Goal: Task Accomplishment & Management: Complete application form

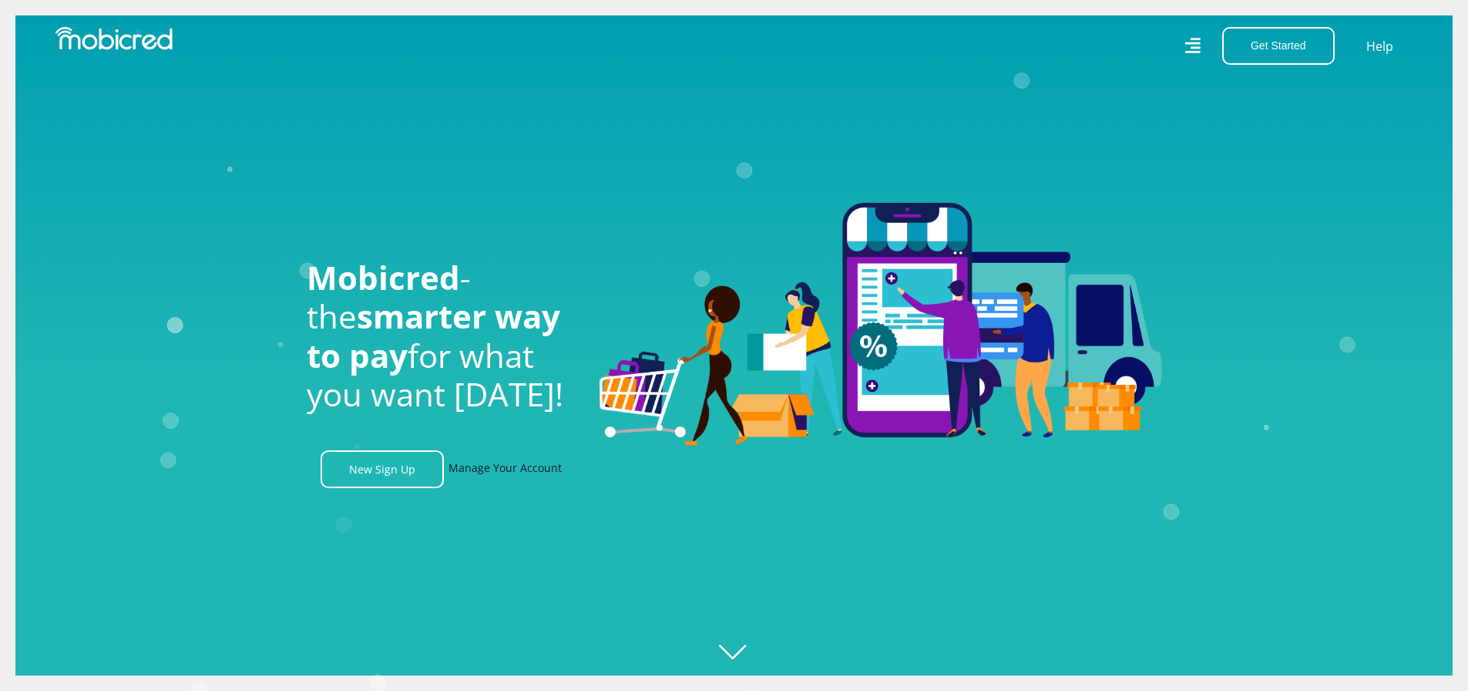
scroll to position [0, 1098]
click at [405, 476] on link "New Sign Up" at bounding box center [382, 469] width 123 height 38
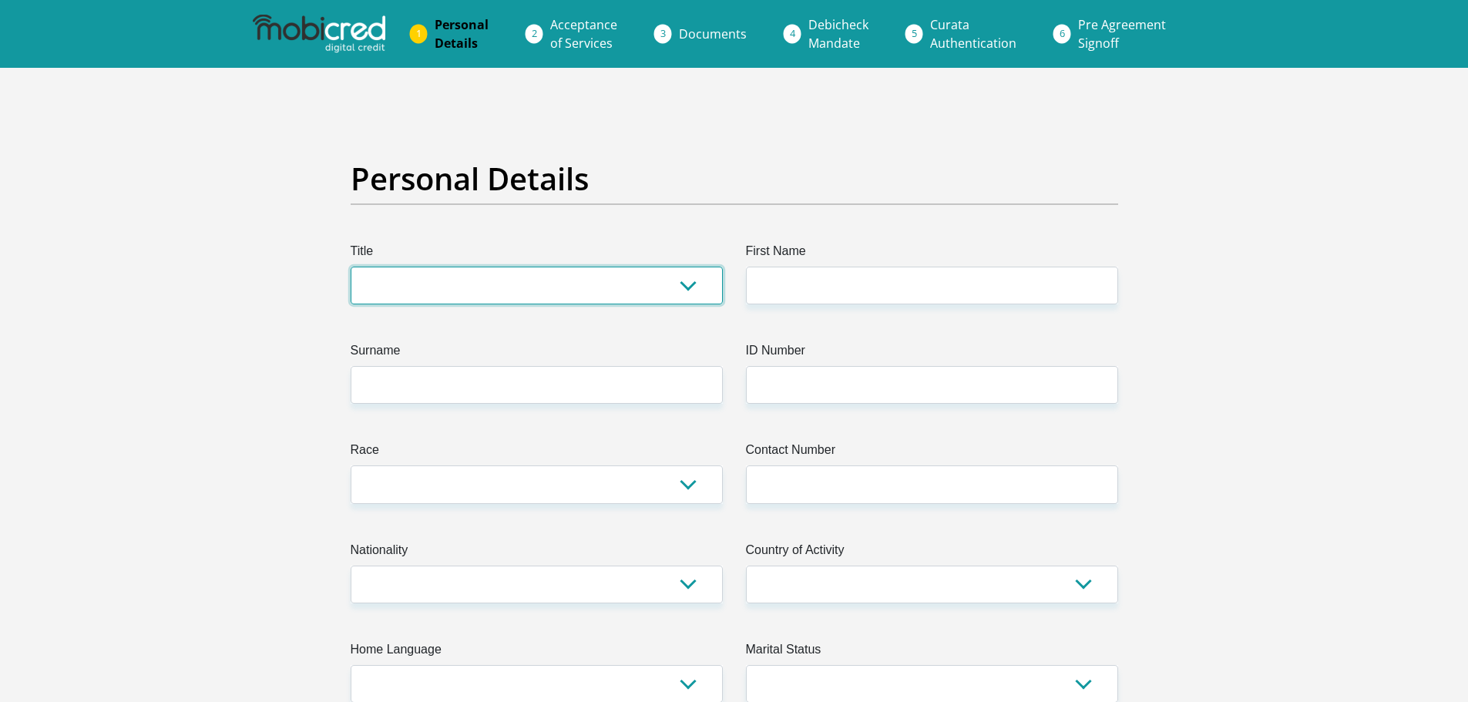
click at [693, 283] on select "Mr Ms Mrs Dr Other" at bounding box center [537, 286] width 372 height 38
select select "Mr"
click at [351, 267] on select "Mr Ms Mrs Dr Other" at bounding box center [537, 286] width 372 height 38
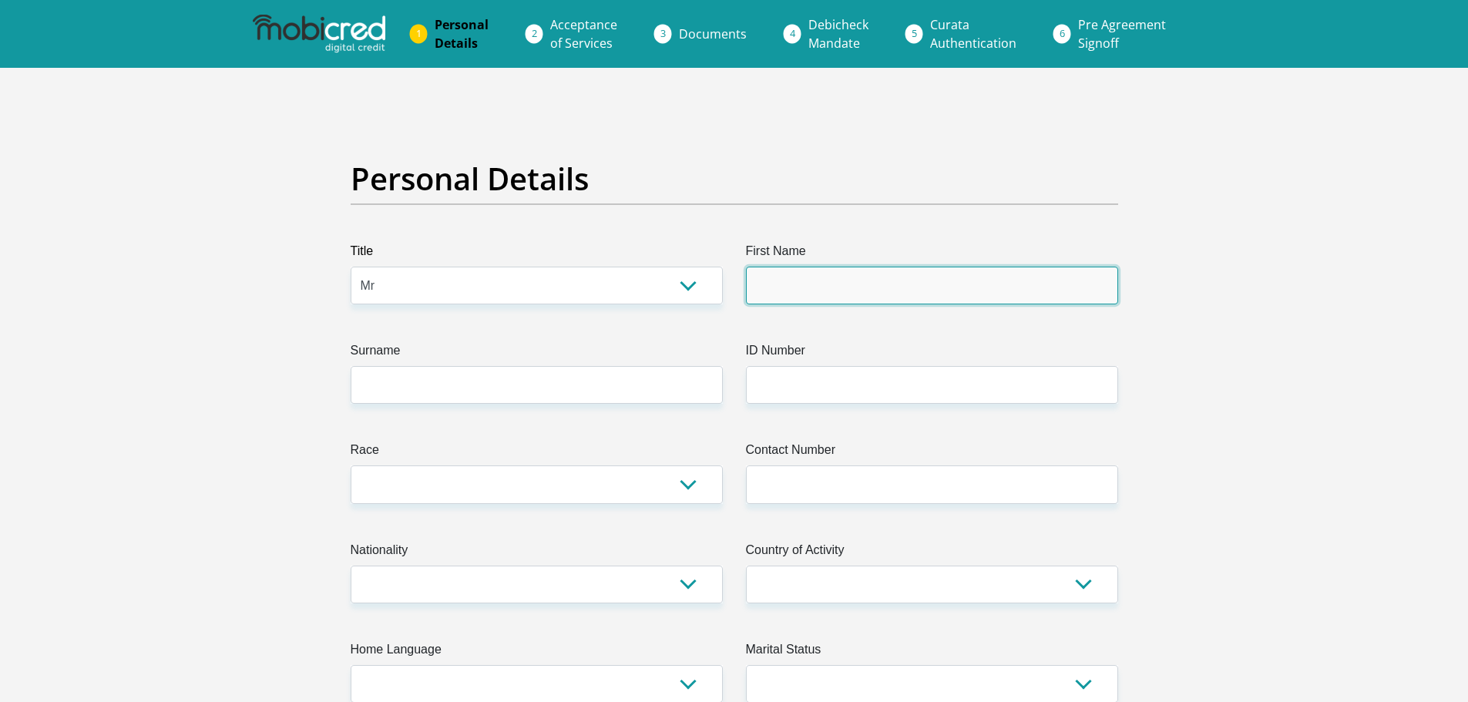
click at [809, 281] on input "First Name" at bounding box center [932, 286] width 372 height 38
type input "Francois"
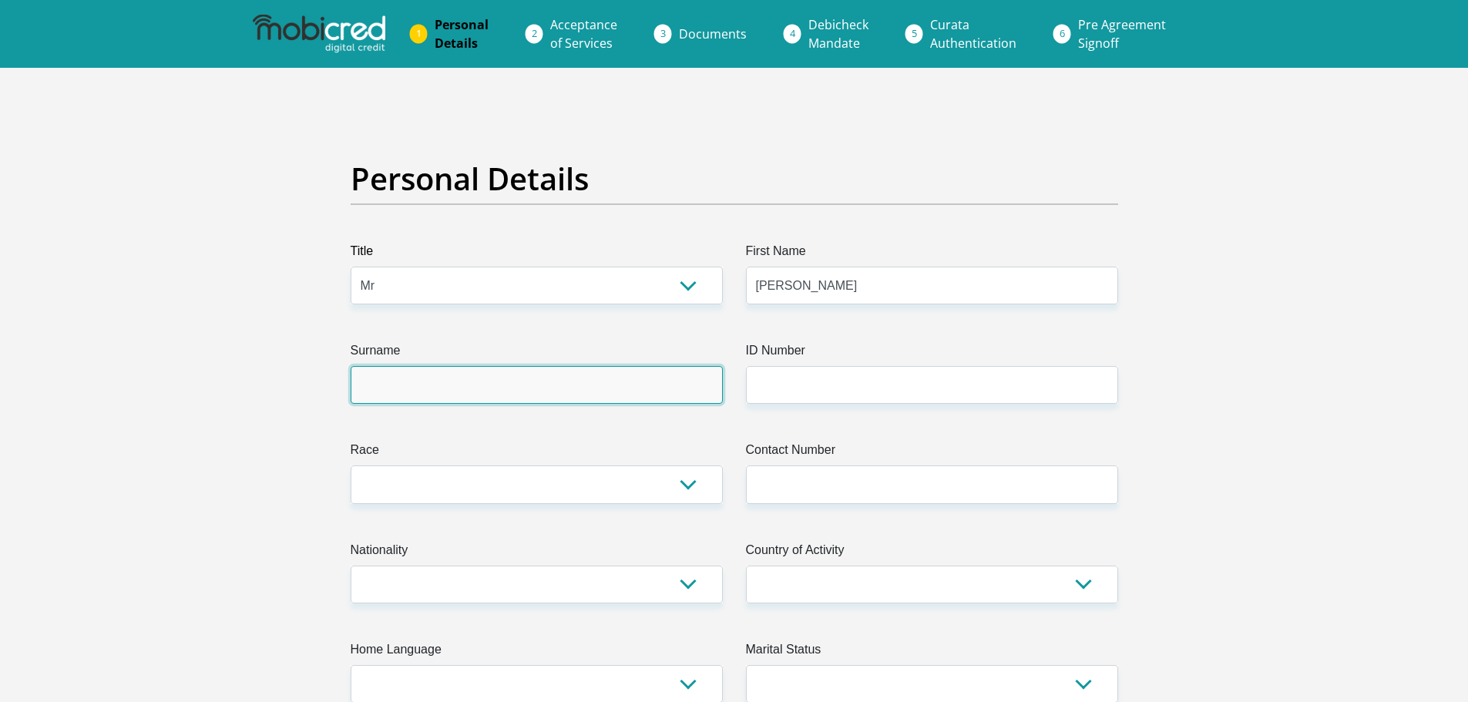
type input "Staples"
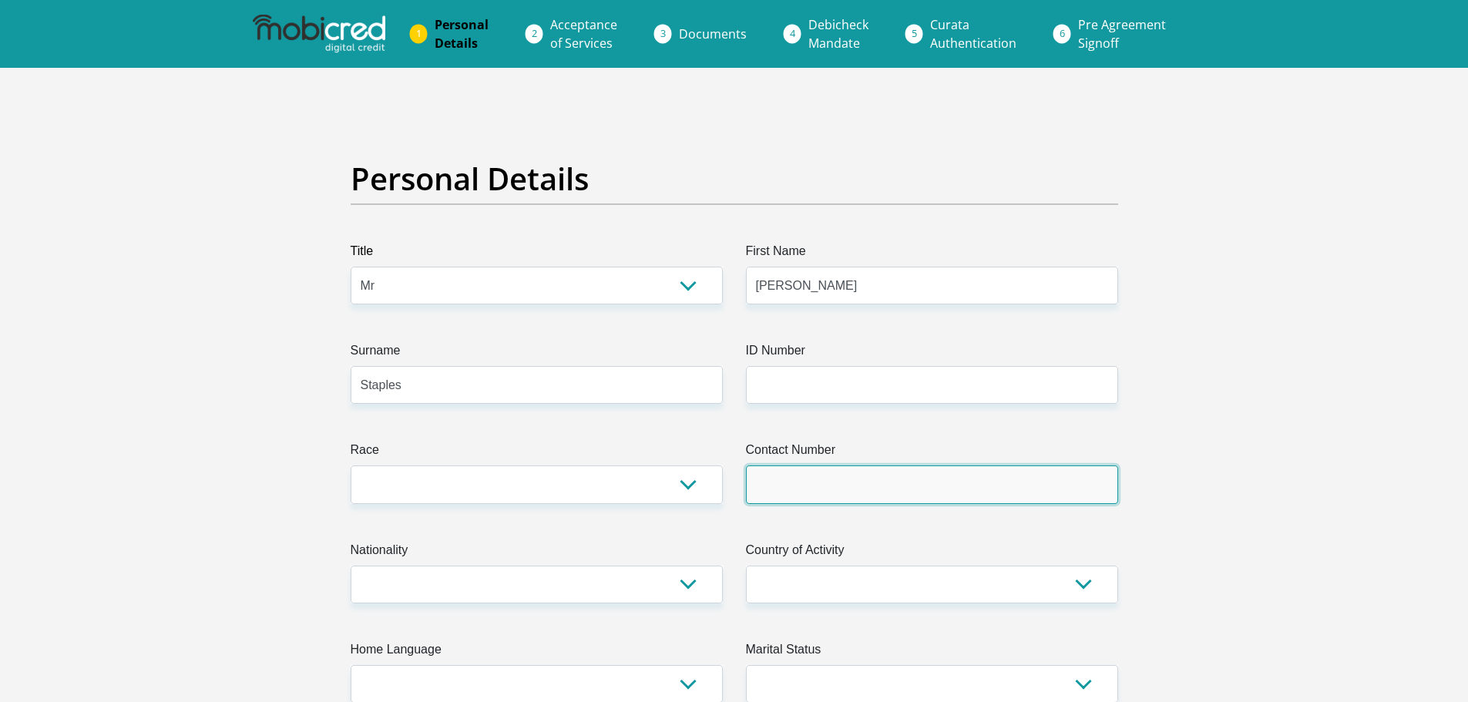
type input "0716102020"
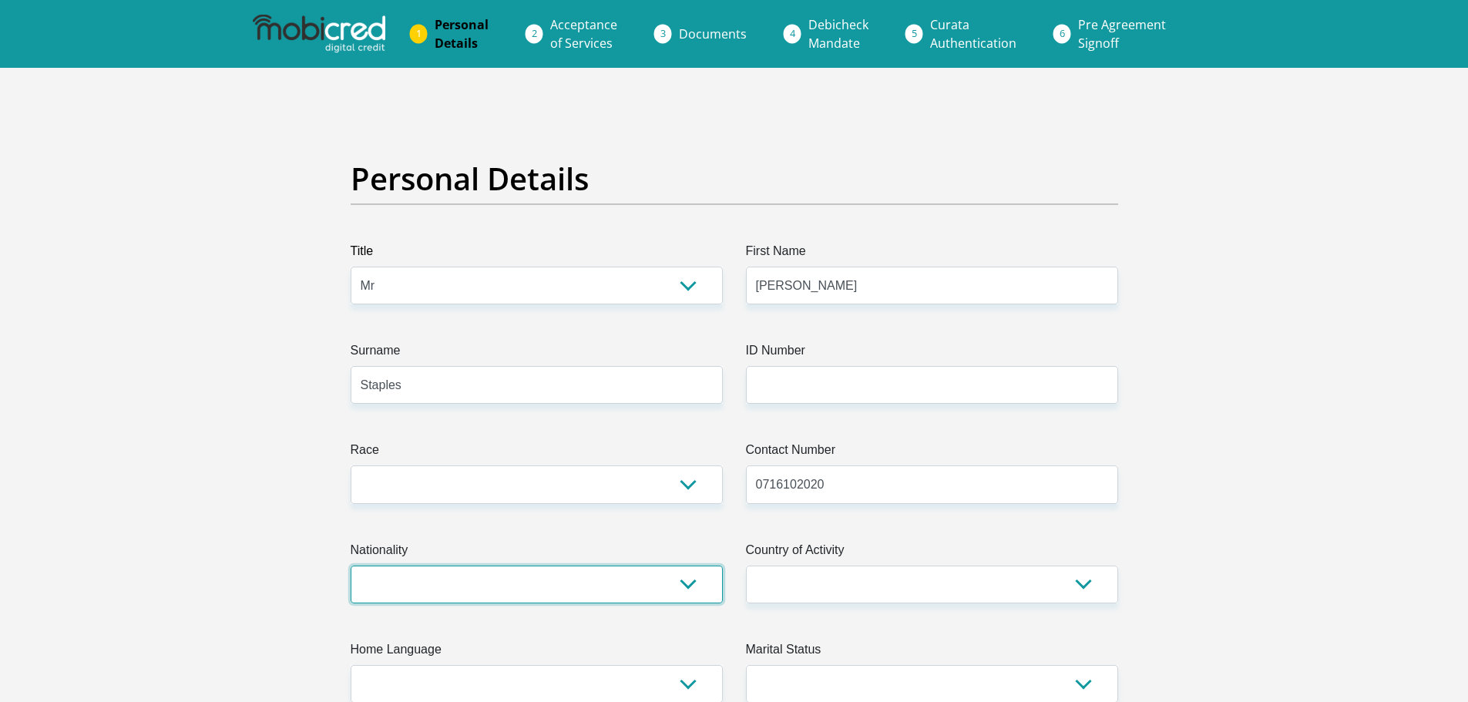
select select "ZAF"
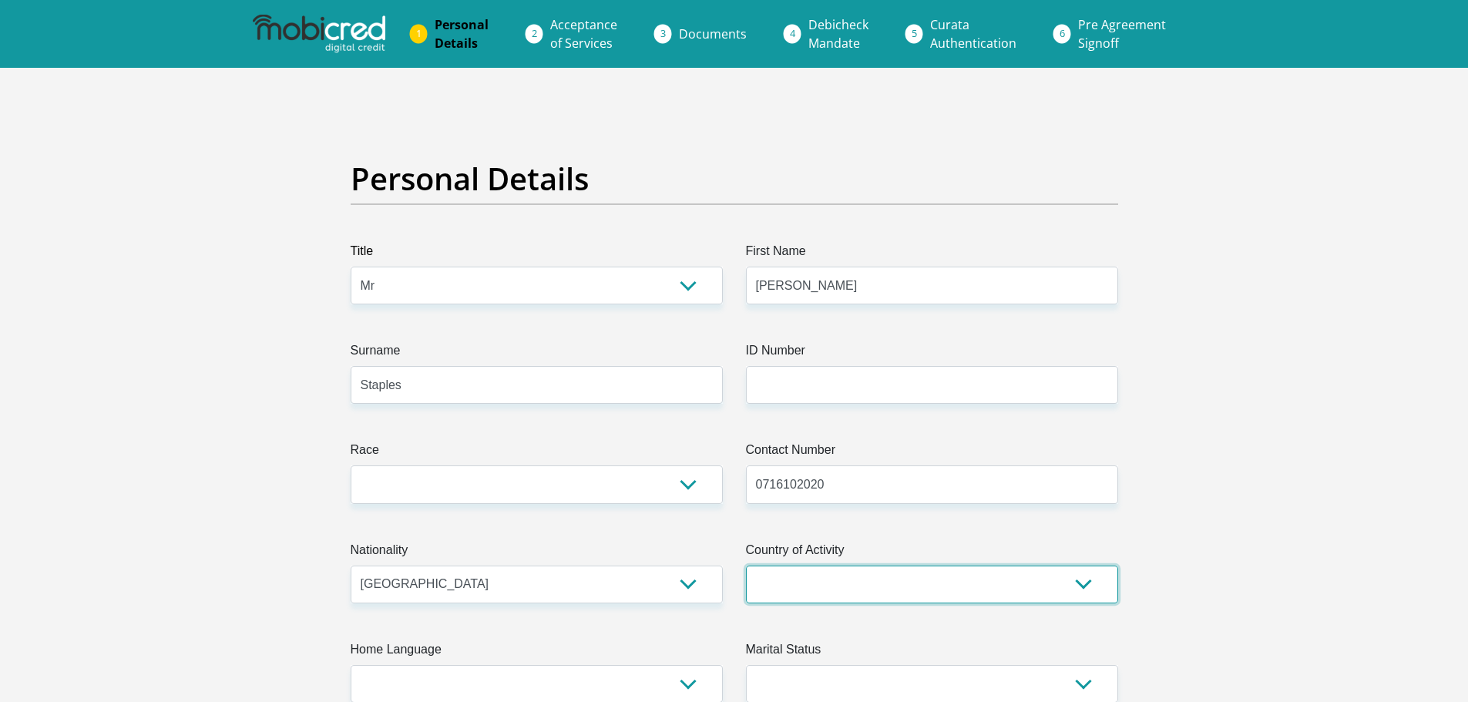
select select "ZAF"
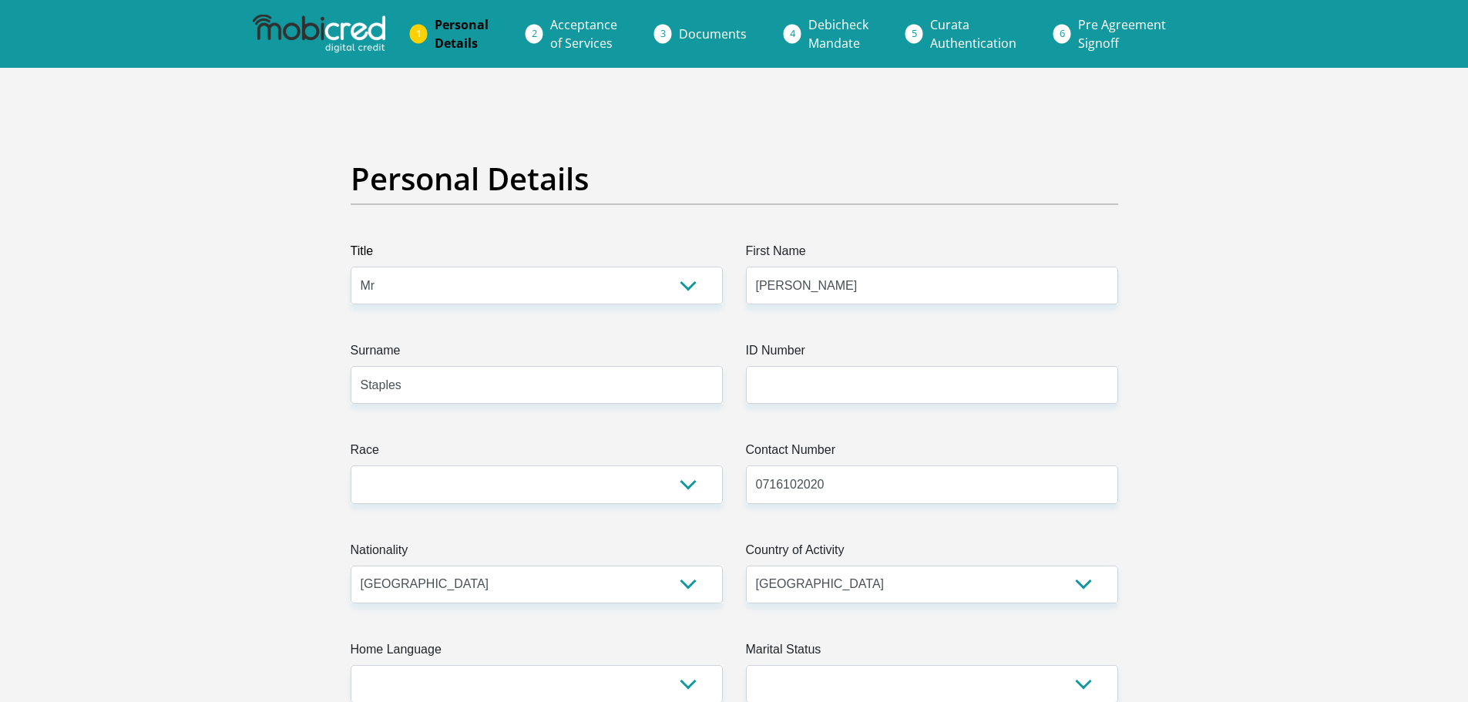
type input "25 Bellbusk Crescent vredenberg bellville"
type input "cape town"
type input "7530"
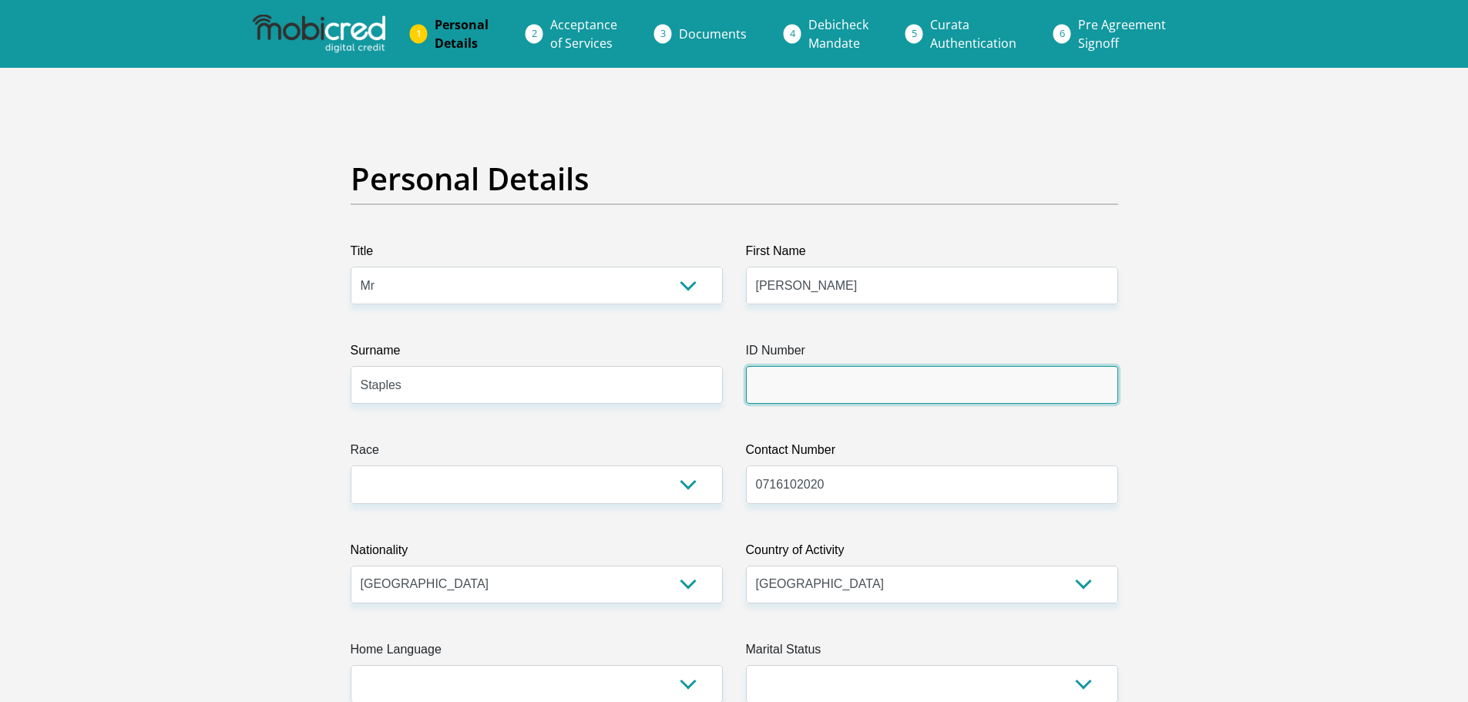
click at [816, 380] on input "ID Number" at bounding box center [932, 385] width 372 height 38
type input "9907295150087"
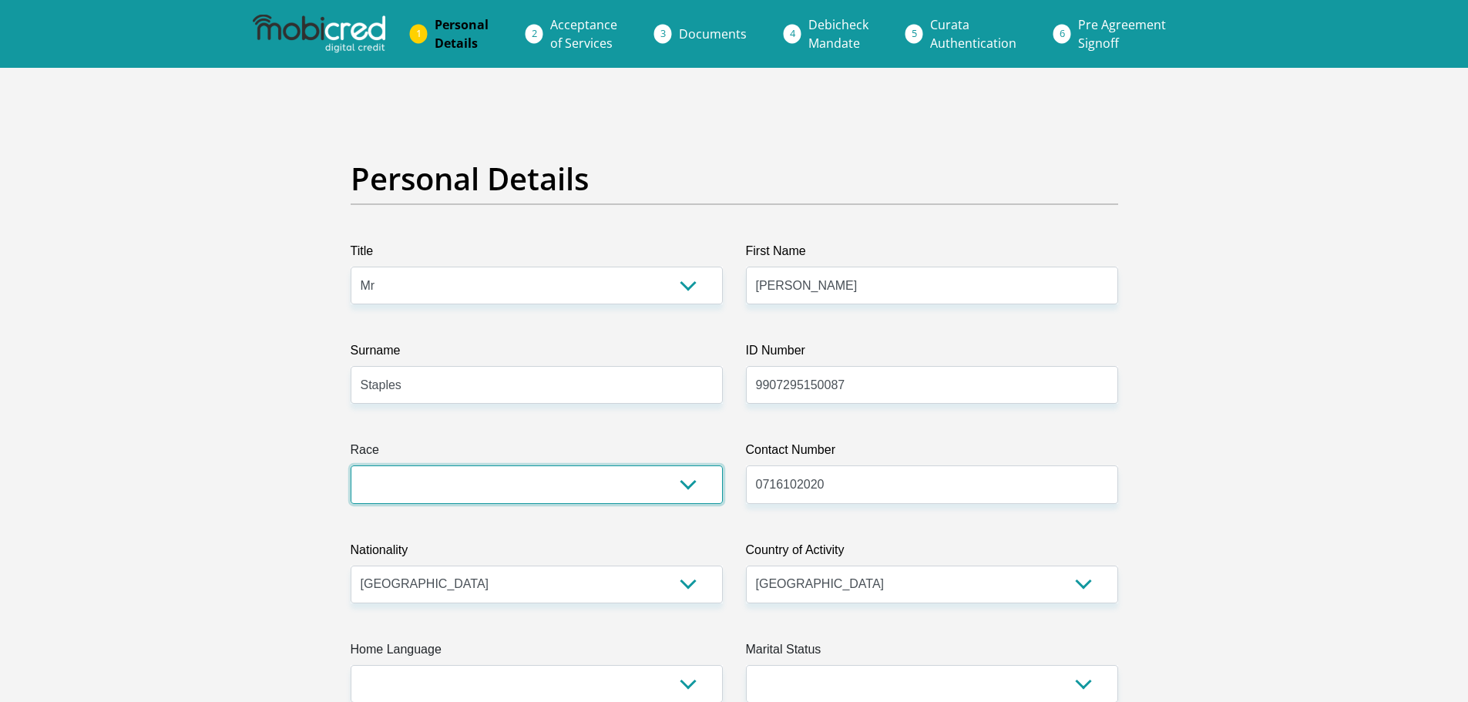
click at [681, 484] on select "Black Coloured Indian White Other" at bounding box center [537, 485] width 372 height 38
select select "4"
click at [351, 466] on select "Black Coloured Indian White Other" at bounding box center [537, 485] width 372 height 38
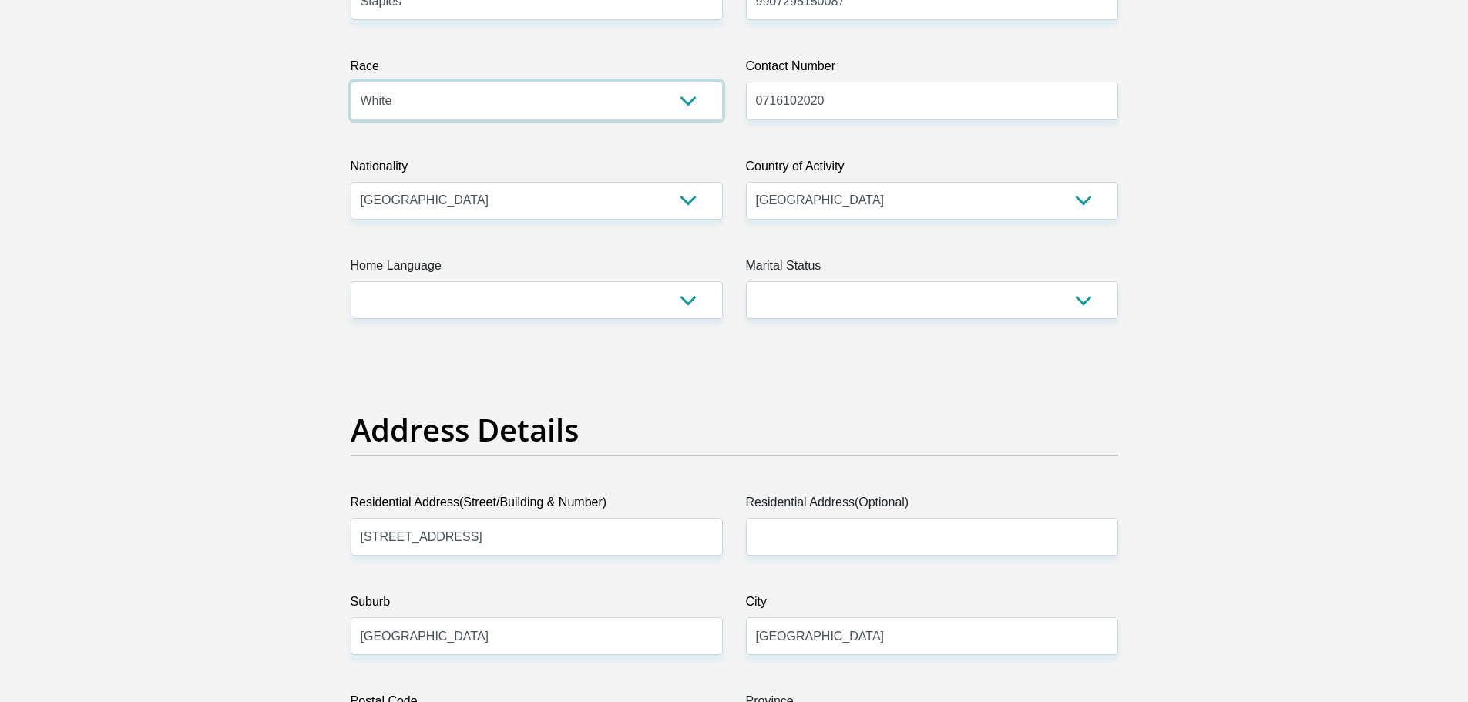
scroll to position [385, 0]
click at [694, 300] on select "Afrikaans English Sepedi South Ndebele Southern Sotho Swati Tsonga Tswana Venda…" at bounding box center [537, 299] width 372 height 38
select select "afr"
click at [351, 280] on select "Afrikaans English Sepedi South Ndebele Southern Sotho Swati Tsonga Tswana Venda…" at bounding box center [537, 299] width 372 height 38
click at [1084, 296] on select "Married ANC Single Divorced Widowed Married COP or Customary Law" at bounding box center [932, 299] width 372 height 38
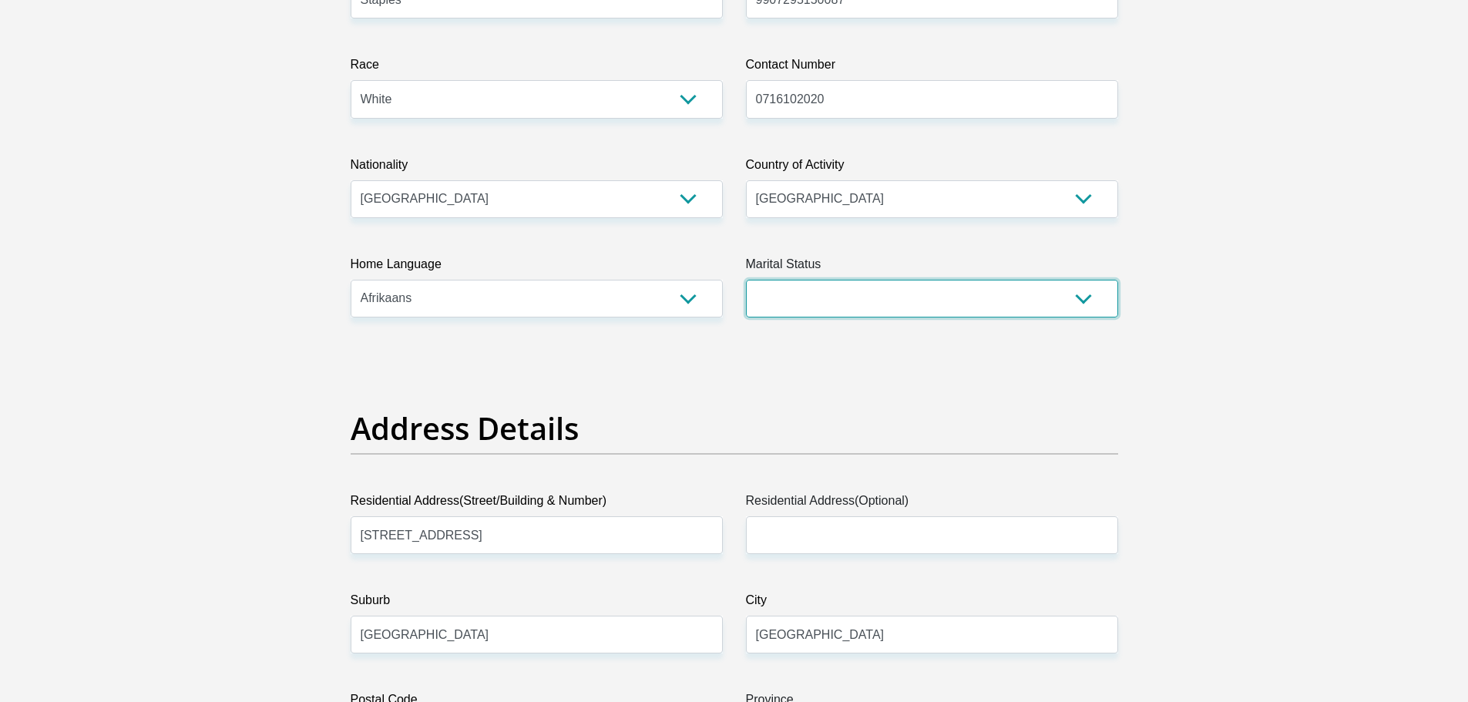
select select "2"
click at [746, 280] on select "Married ANC Single Divorced Widowed Married COP or Customary Law" at bounding box center [932, 299] width 372 height 38
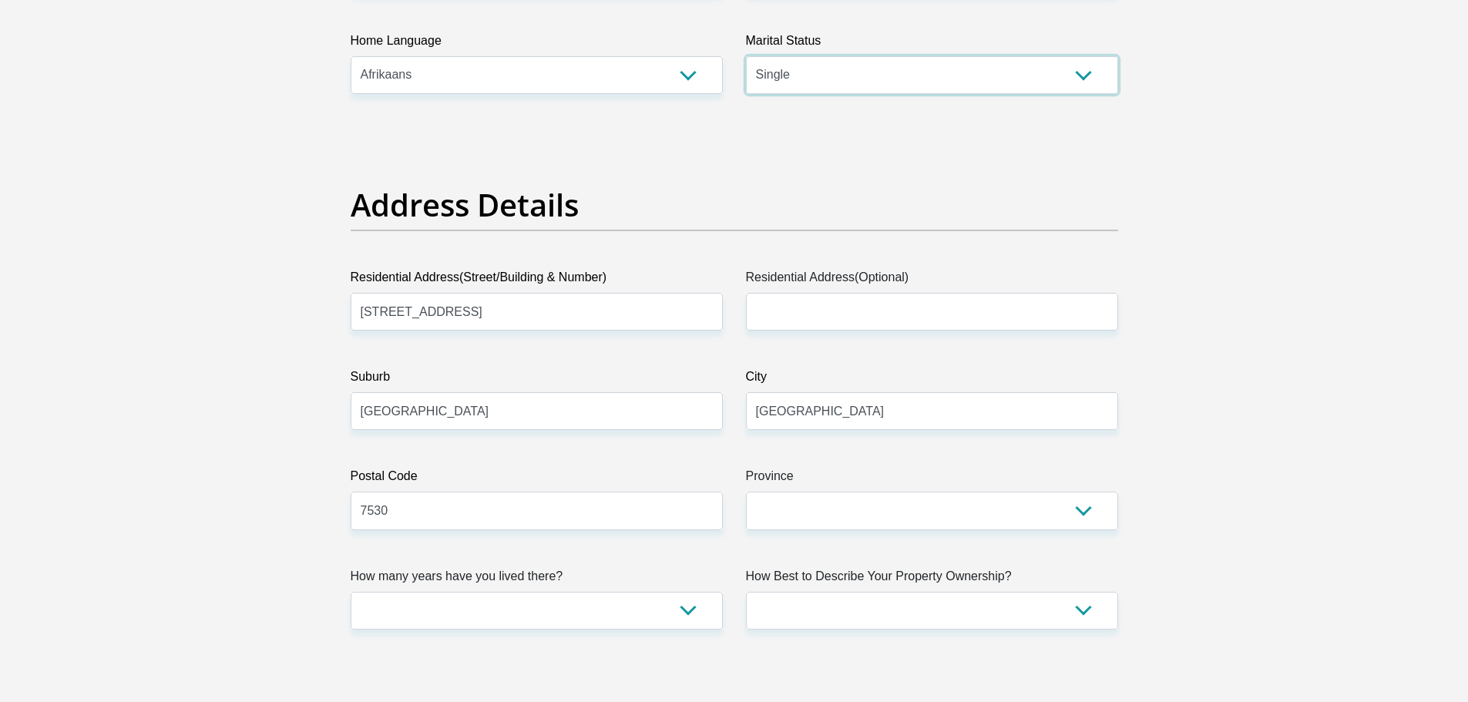
scroll to position [617, 0]
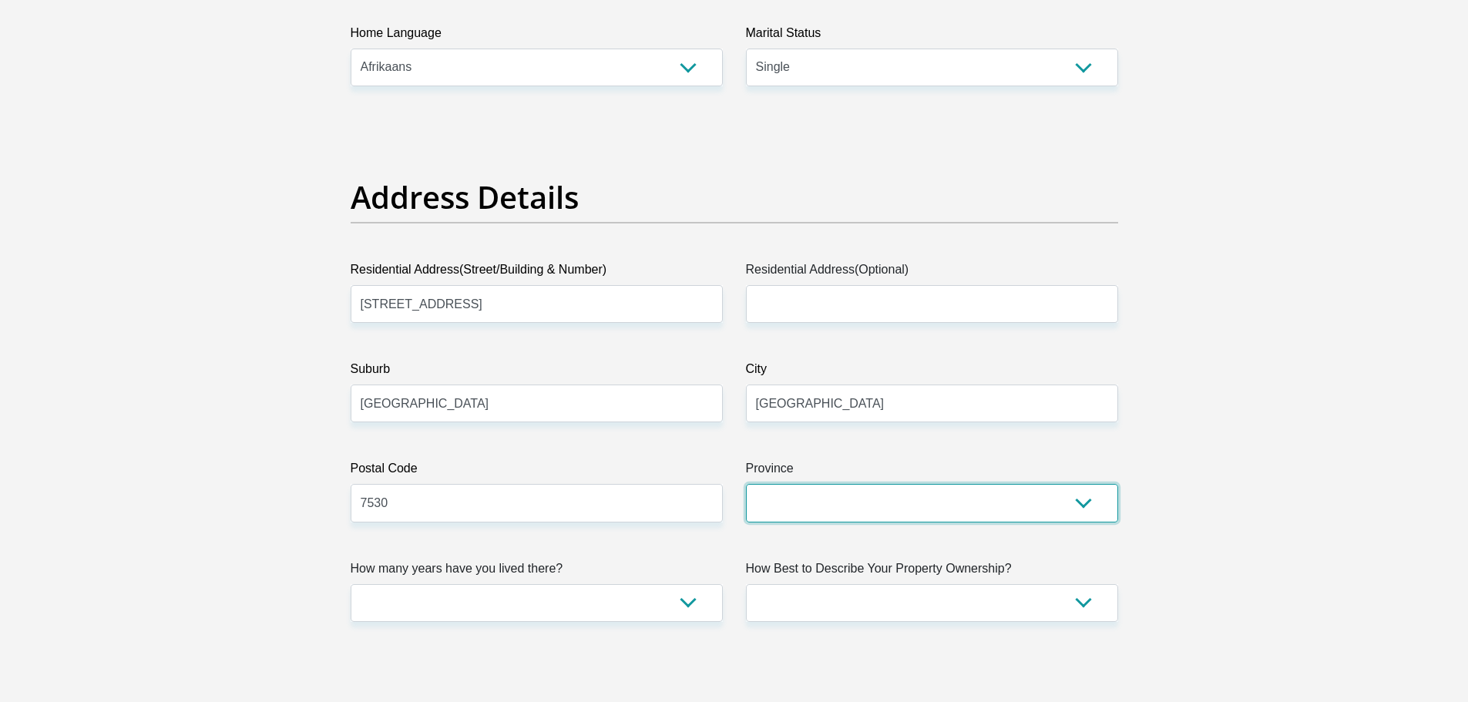
click at [1084, 506] on select "Eastern Cape Free State Gauteng KwaZulu-Natal Limpopo Mpumalanga Northern Cape …" at bounding box center [932, 503] width 372 height 38
select select "Western Cape"
click at [746, 484] on select "Eastern Cape Free State Gauteng KwaZulu-Natal Limpopo Mpumalanga Northern Cape …" at bounding box center [932, 503] width 372 height 38
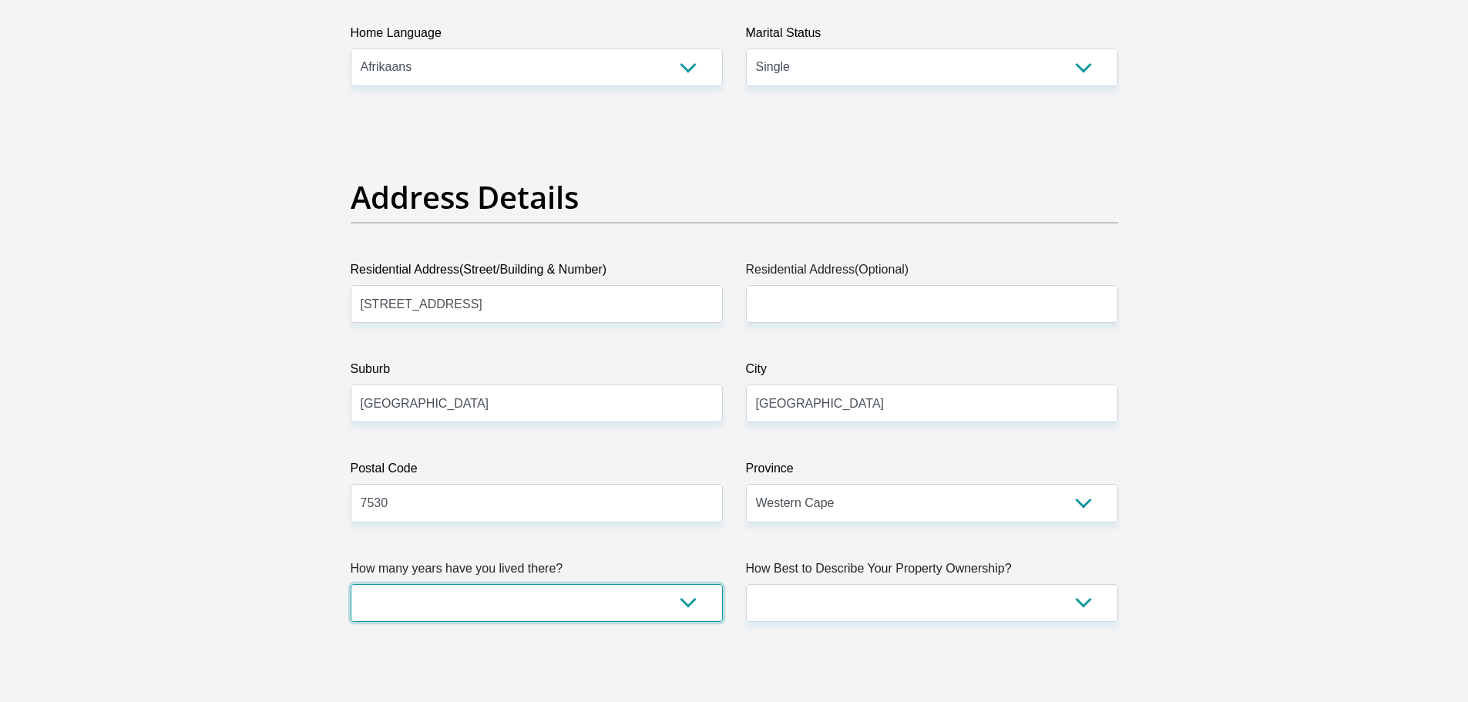
click at [694, 596] on select "less than 1 year 1-3 years 3-5 years 5+ years" at bounding box center [537, 603] width 372 height 38
select select "5"
click at [351, 584] on select "less than 1 year 1-3 years 3-5 years 5+ years" at bounding box center [537, 603] width 372 height 38
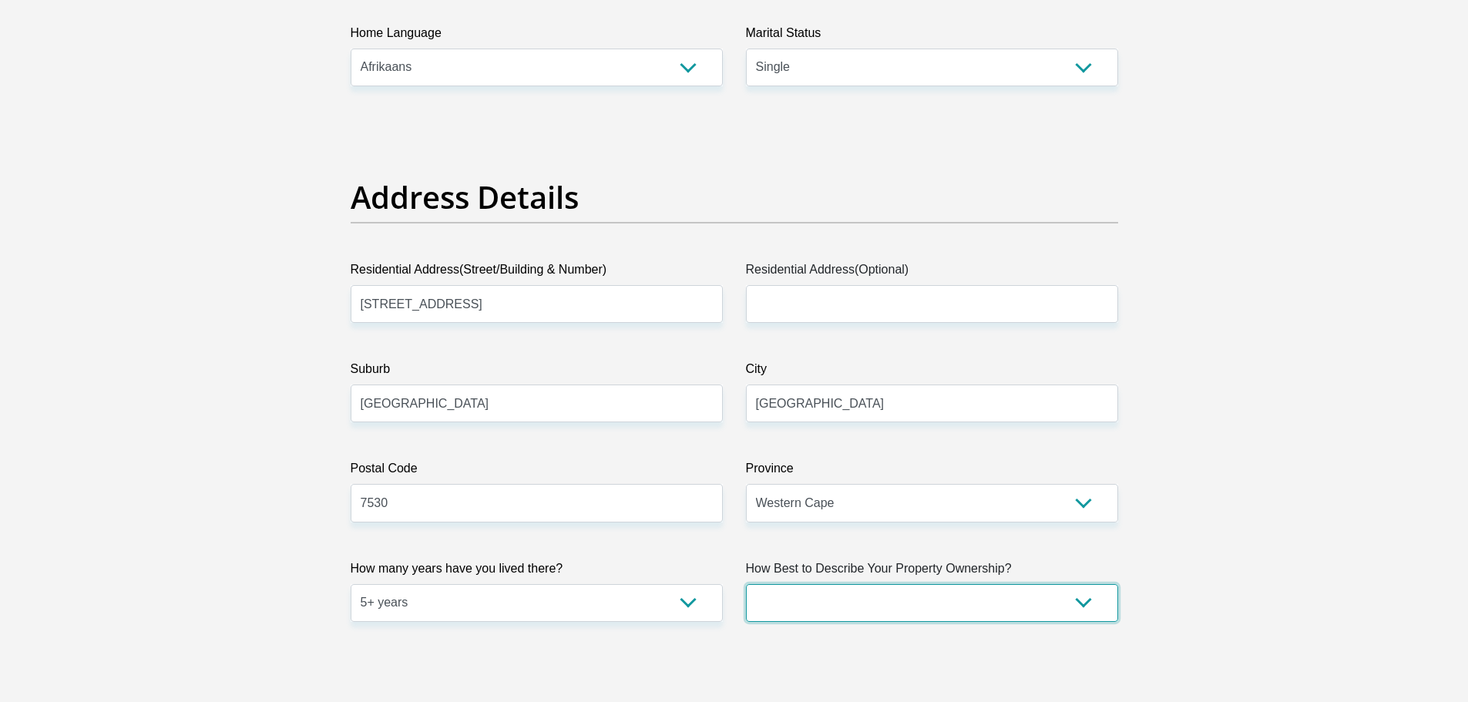
click at [1082, 604] on select "Owned Rented Family Owned Company Dwelling" at bounding box center [932, 603] width 372 height 38
select select "Owned"
click at [746, 584] on select "Owned Rented Family Owned Company Dwelling" at bounding box center [932, 603] width 372 height 38
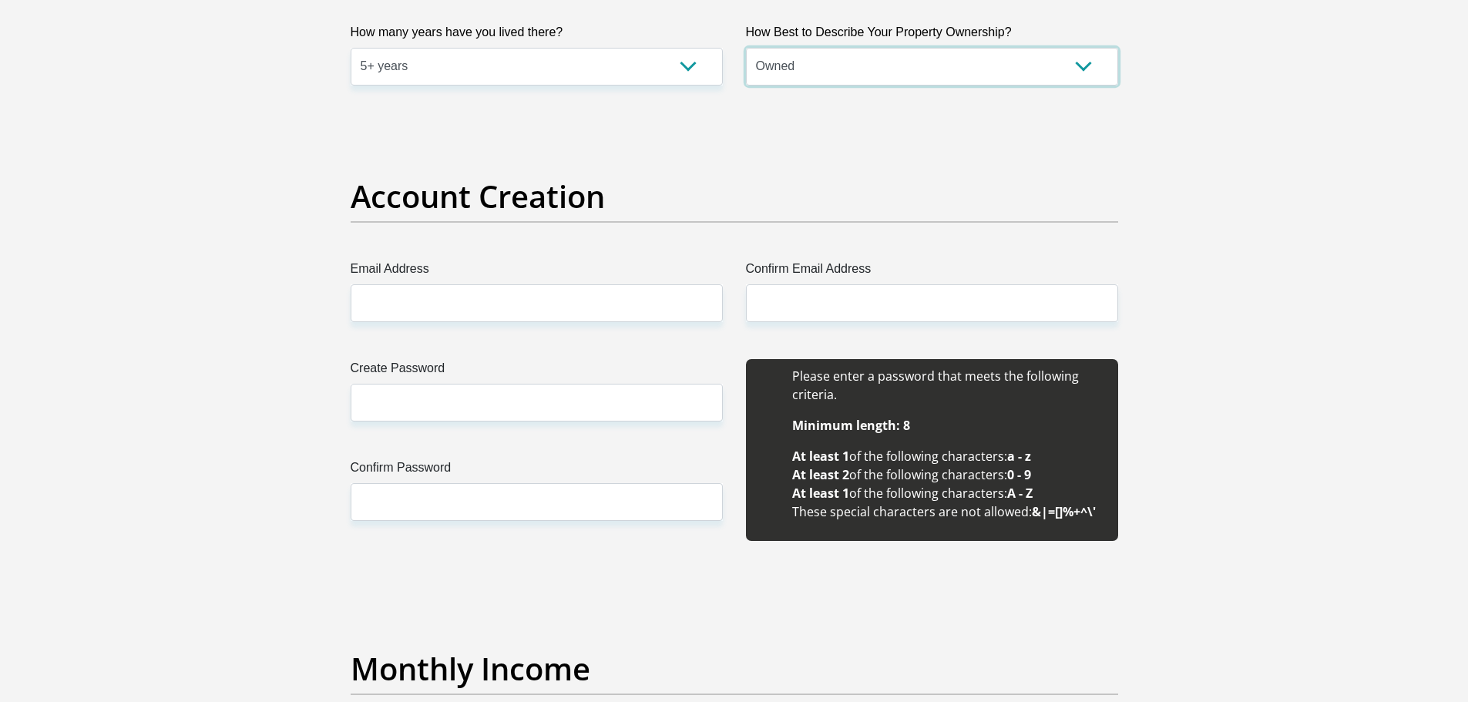
scroll to position [1156, 0]
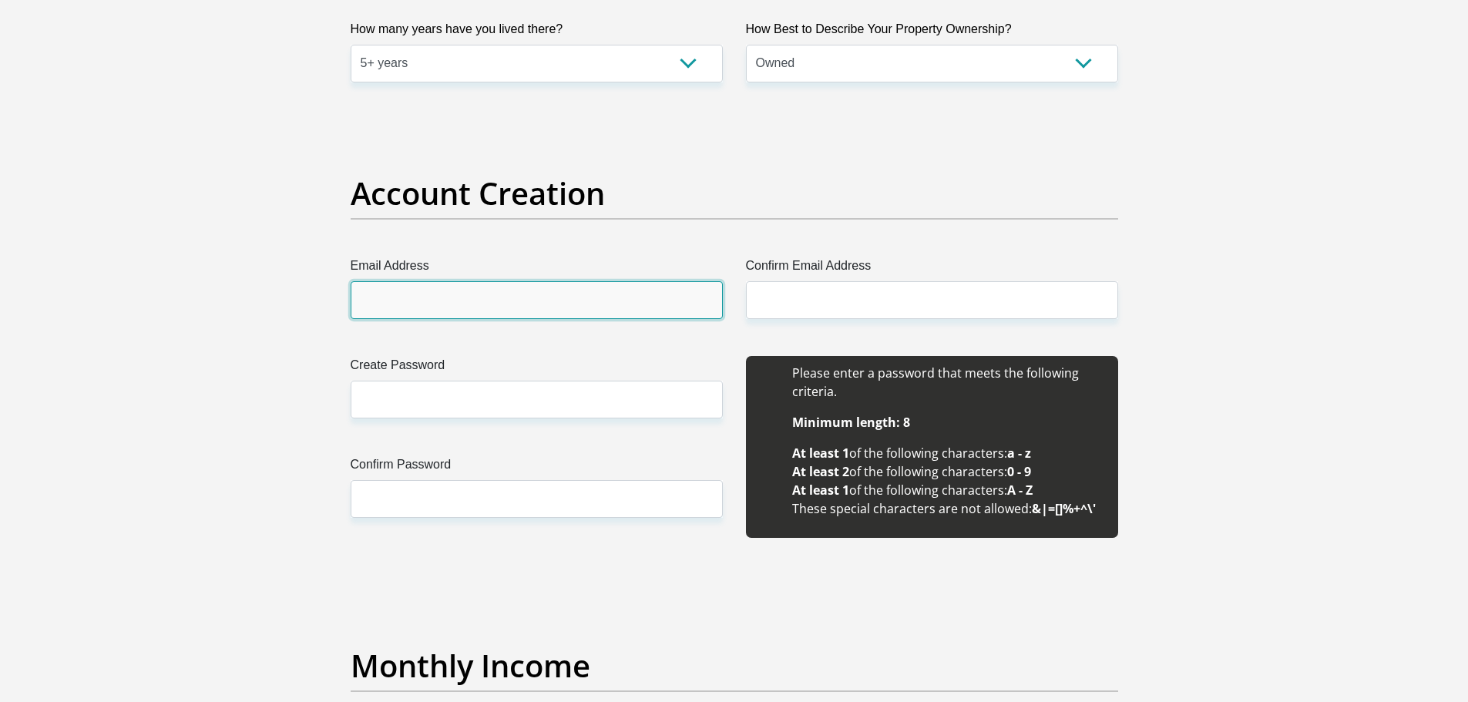
click at [450, 293] on input "Email Address" at bounding box center [537, 300] width 372 height 38
type input "francoisstaples3@gmail.com"
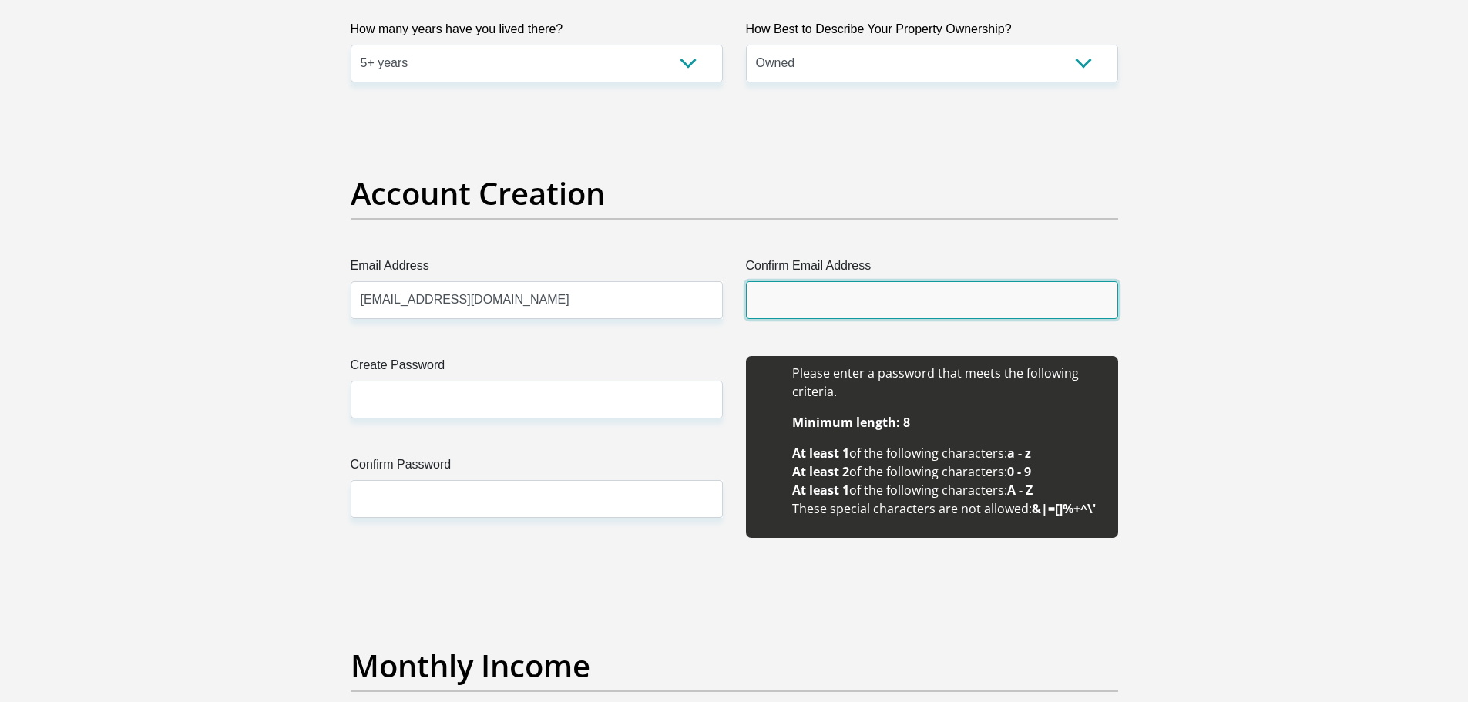
type input "francoisstaples3@gmail.com"
type input "Francois"
type input "Staples"
type input "0716102020"
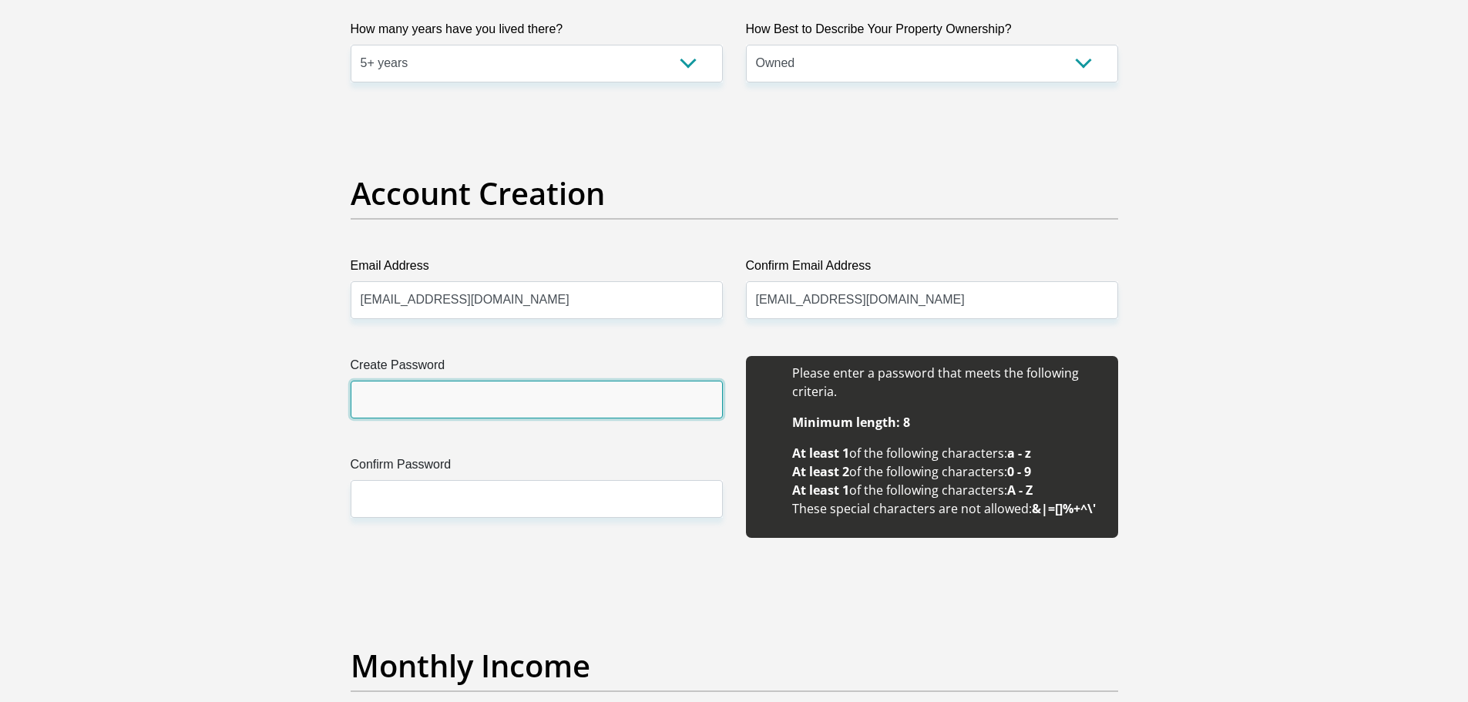
click at [436, 399] on input "Create Password" at bounding box center [537, 400] width 372 height 38
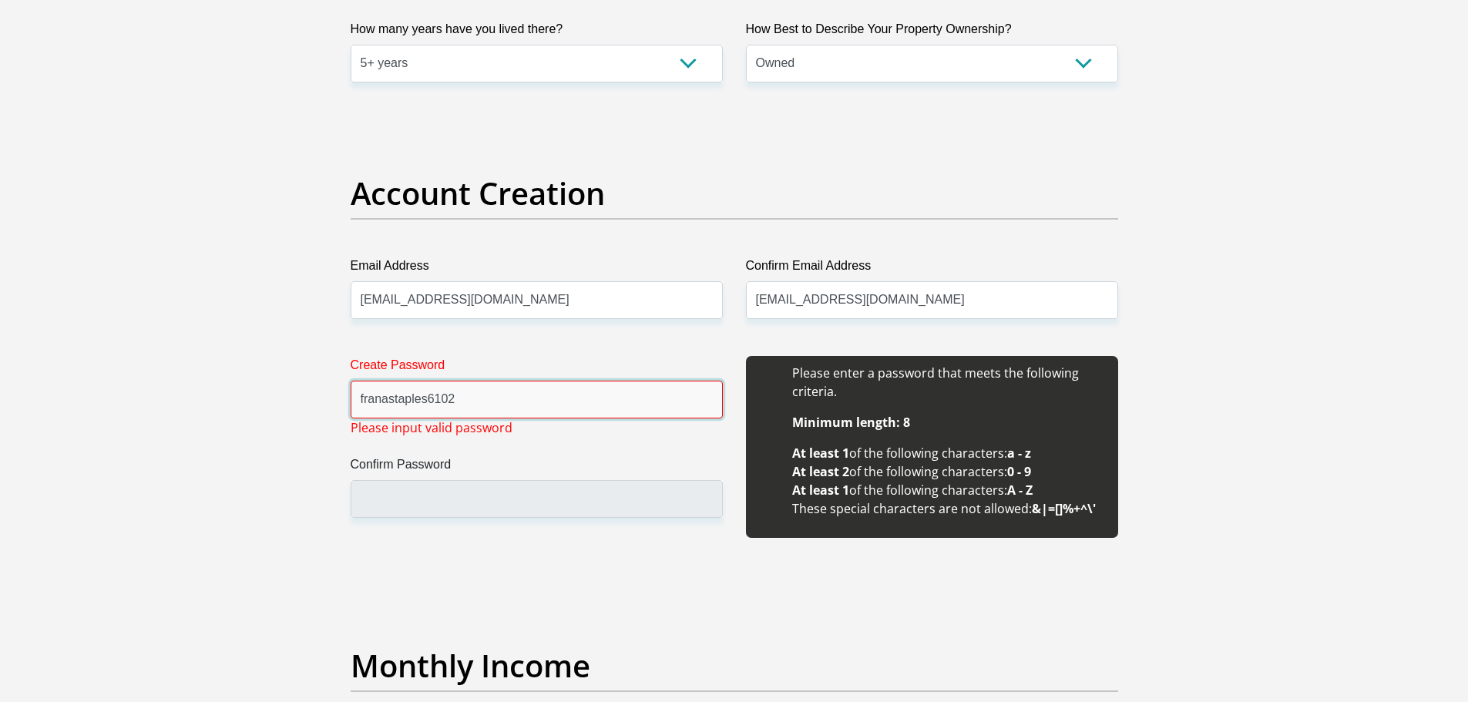
click at [366, 400] on input "franastaples6102" at bounding box center [537, 400] width 372 height 38
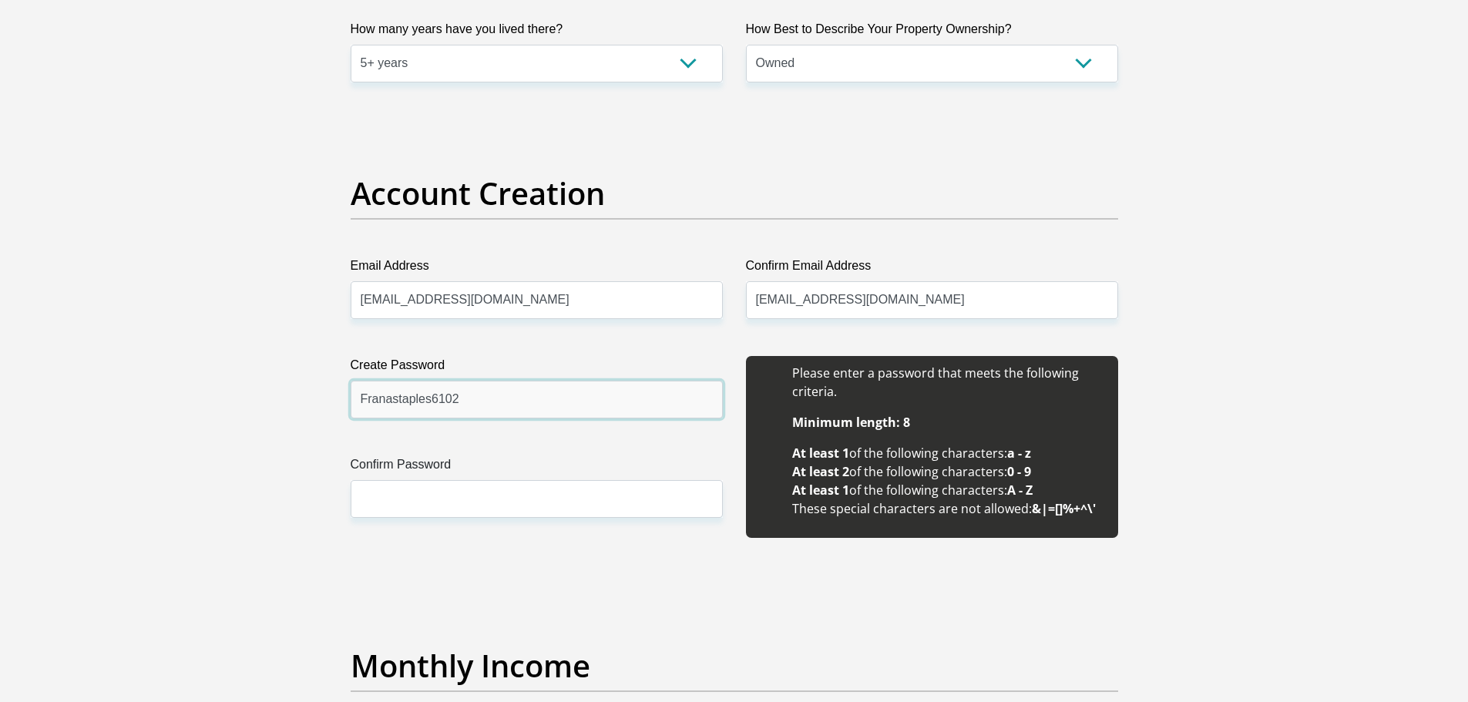
type input "Franastaples6102"
click at [428, 502] on input "Confirm Password" at bounding box center [537, 499] width 372 height 38
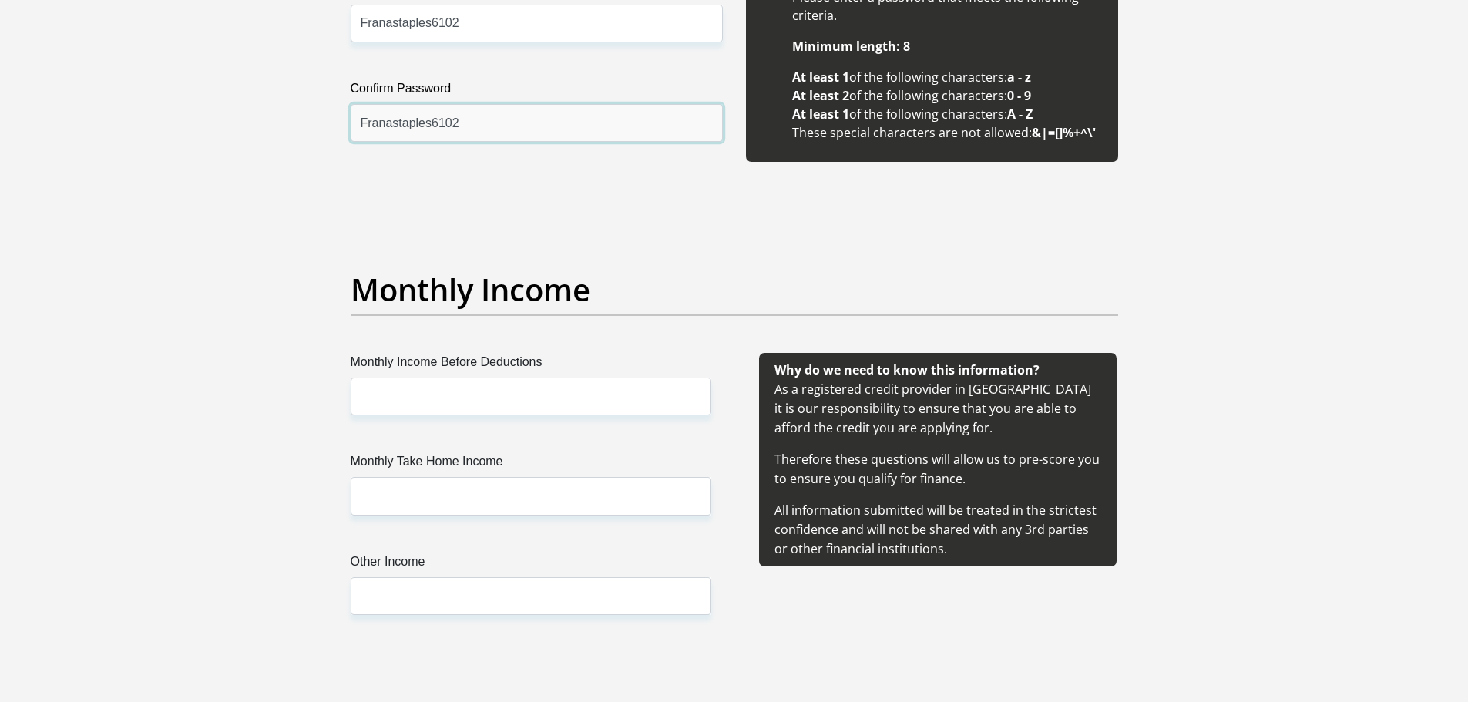
scroll to position [1619, 0]
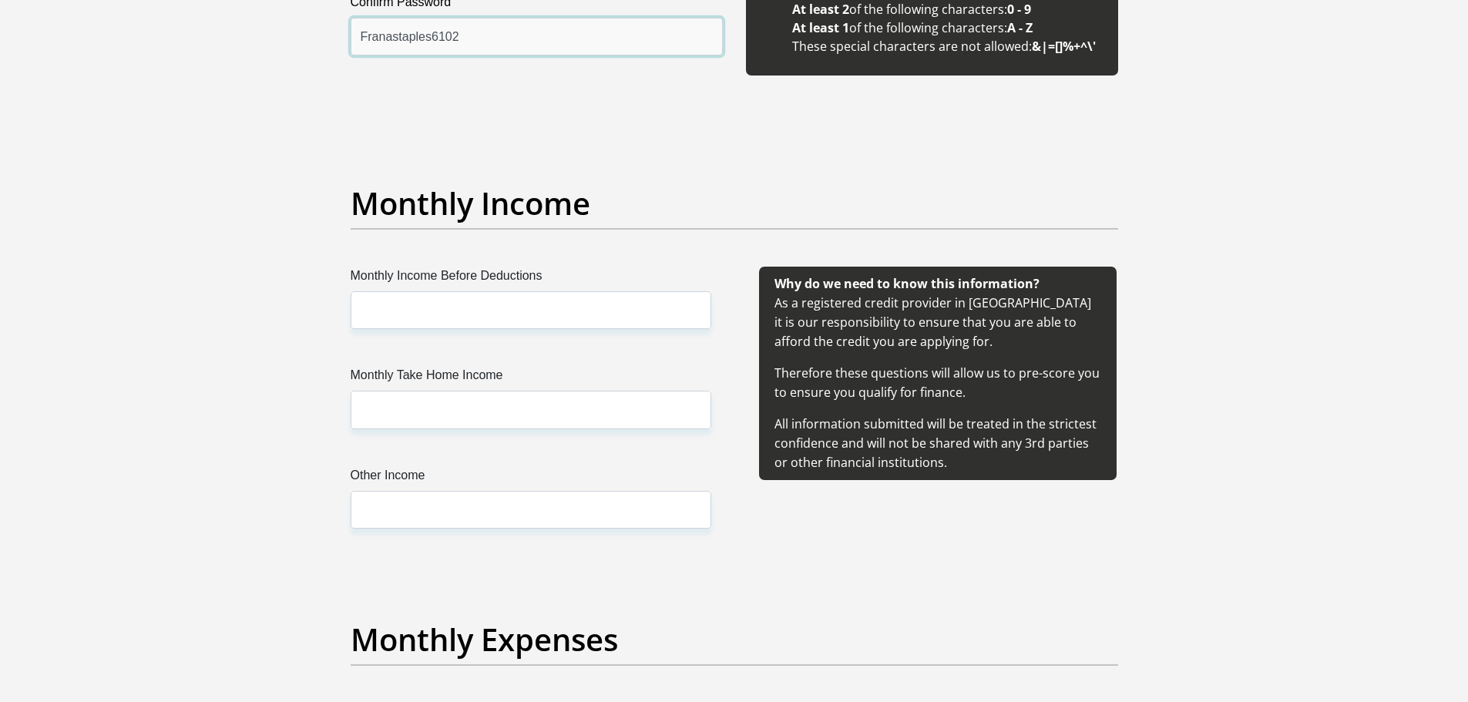
type input "Franastaples6102"
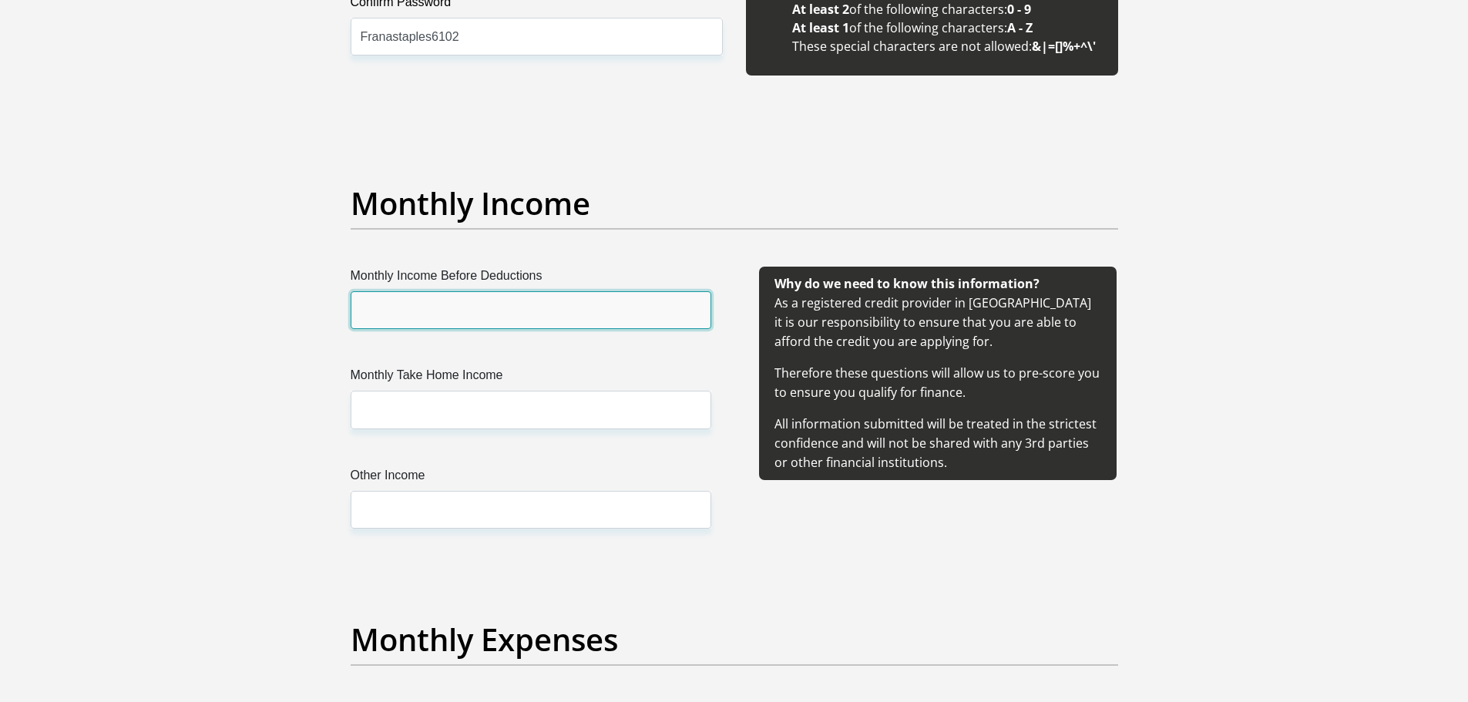
click at [489, 310] on input "Monthly Income Before Deductions" at bounding box center [531, 310] width 361 height 38
type input "20000"
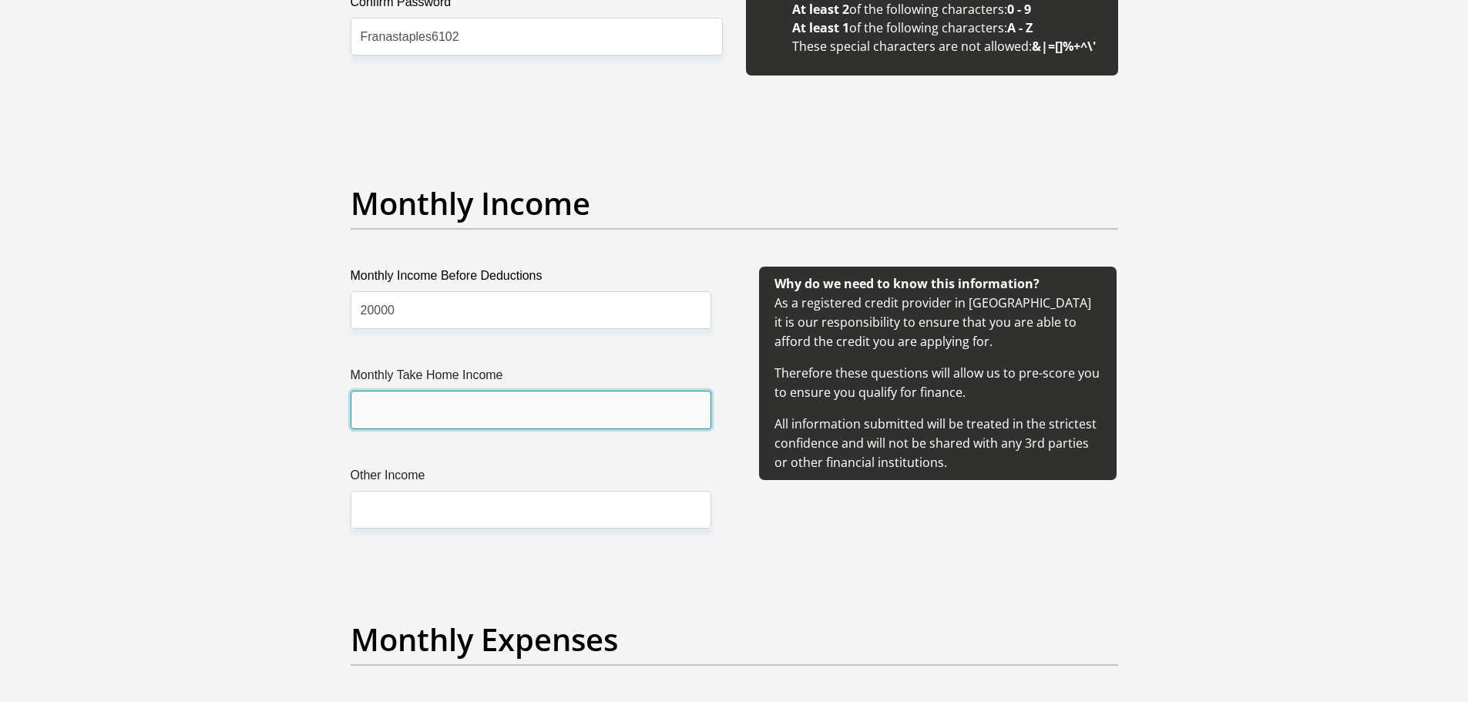
click at [507, 405] on input "Monthly Take Home Income" at bounding box center [531, 410] width 361 height 38
type input "18000"
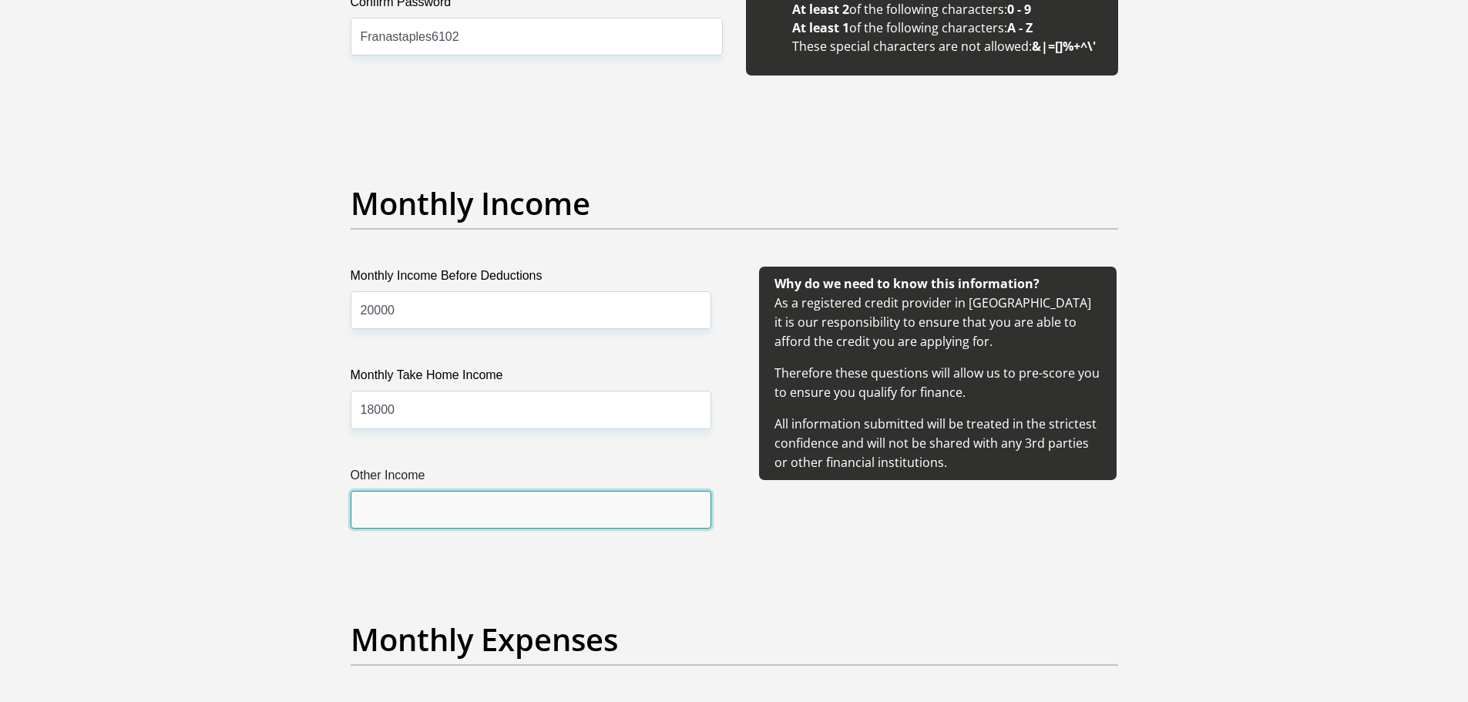
click at [473, 506] on input "Other Income" at bounding box center [531, 510] width 361 height 38
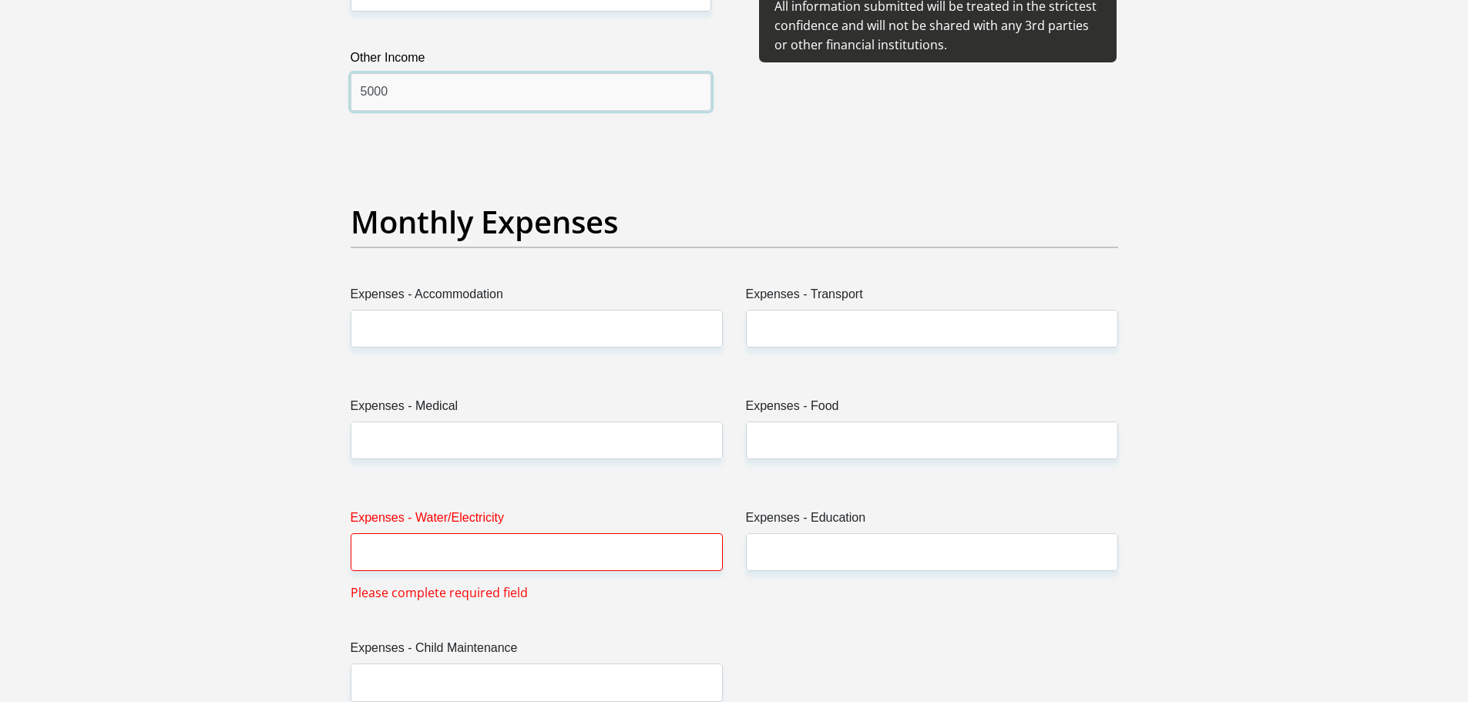
scroll to position [2081, 0]
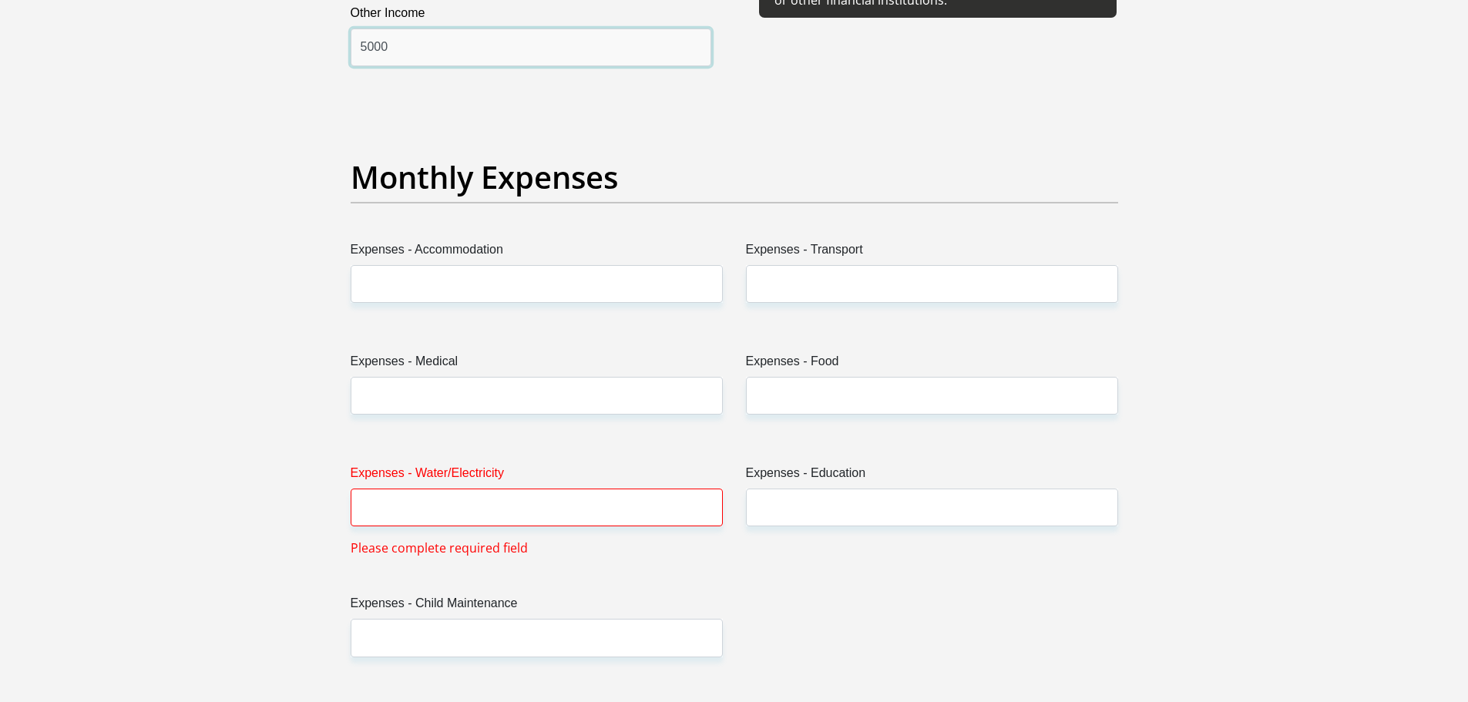
type input "5000"
click at [487, 285] on input "Expenses - Accommodation" at bounding box center [537, 284] width 372 height 38
type input "0"
click at [856, 287] on input "Expenses - Transport" at bounding box center [932, 284] width 372 height 38
type input "2000"
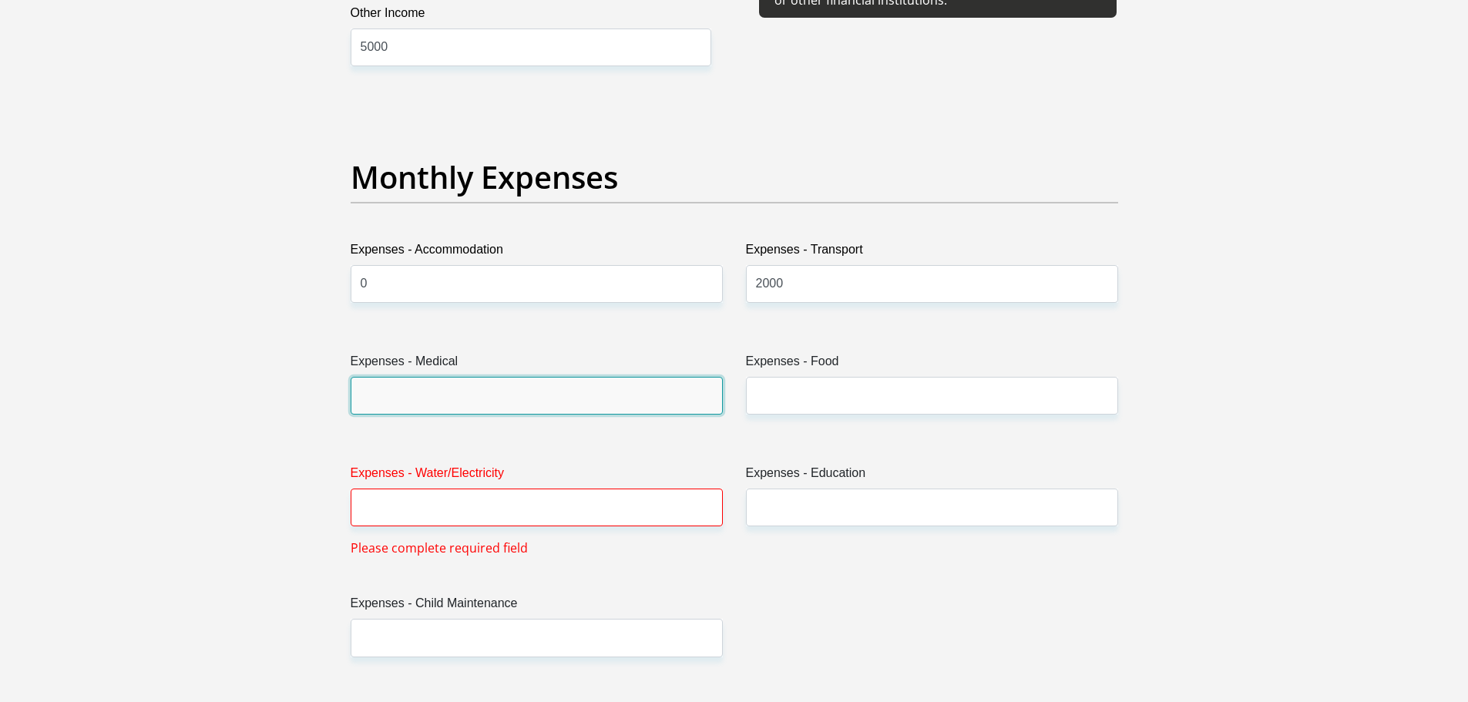
click at [497, 395] on input "Expenses - Medical" at bounding box center [537, 396] width 372 height 38
type input "2000"
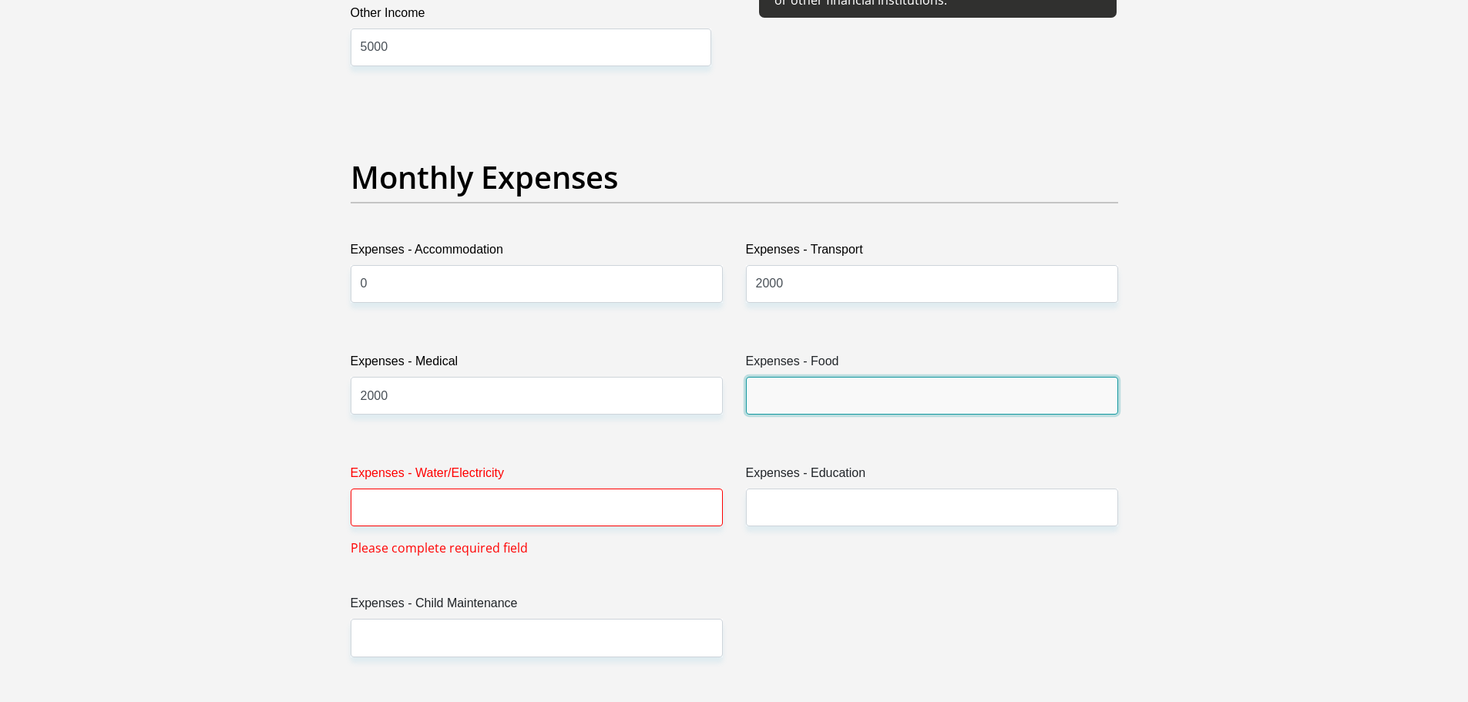
click at [836, 402] on input "Expenses - Food" at bounding box center [932, 396] width 372 height 38
type input "1500"
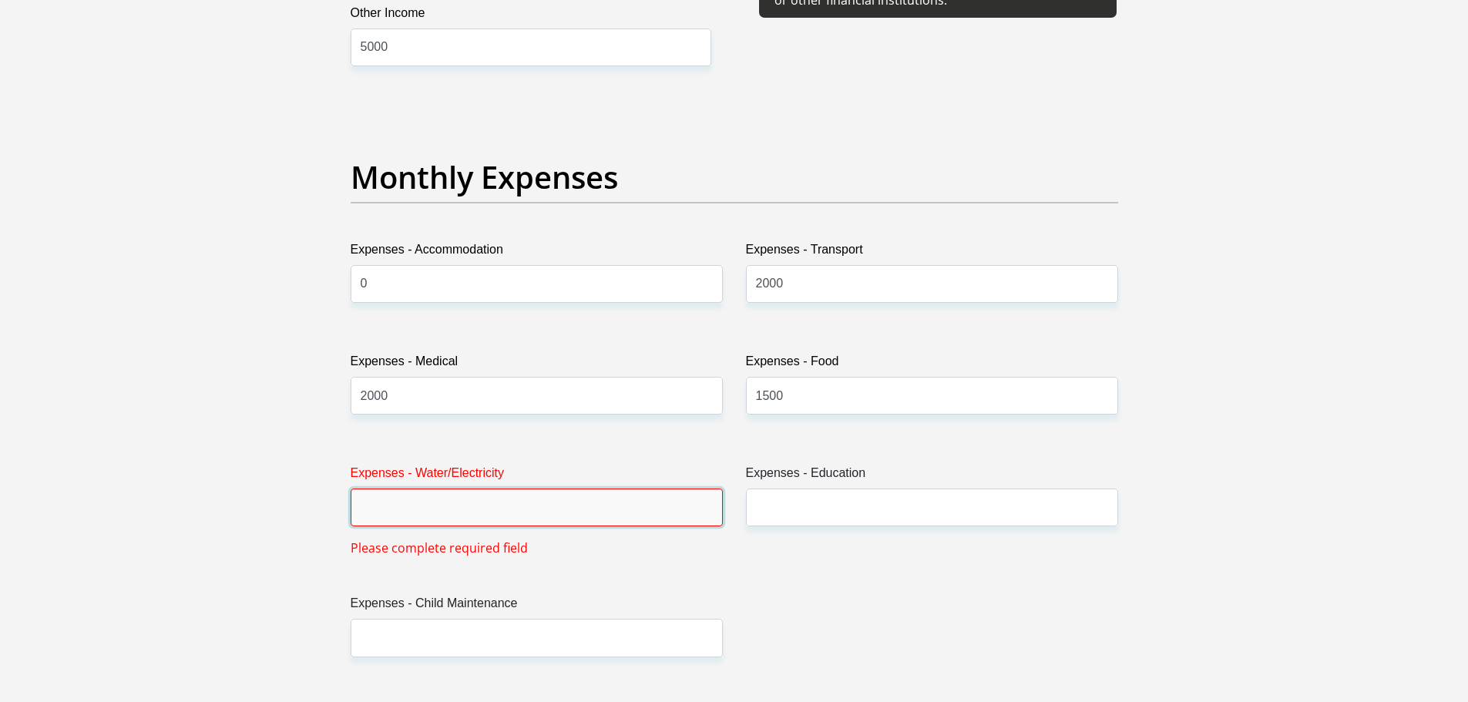
click at [534, 506] on input "Expenses - Water/Electricity" at bounding box center [537, 508] width 372 height 38
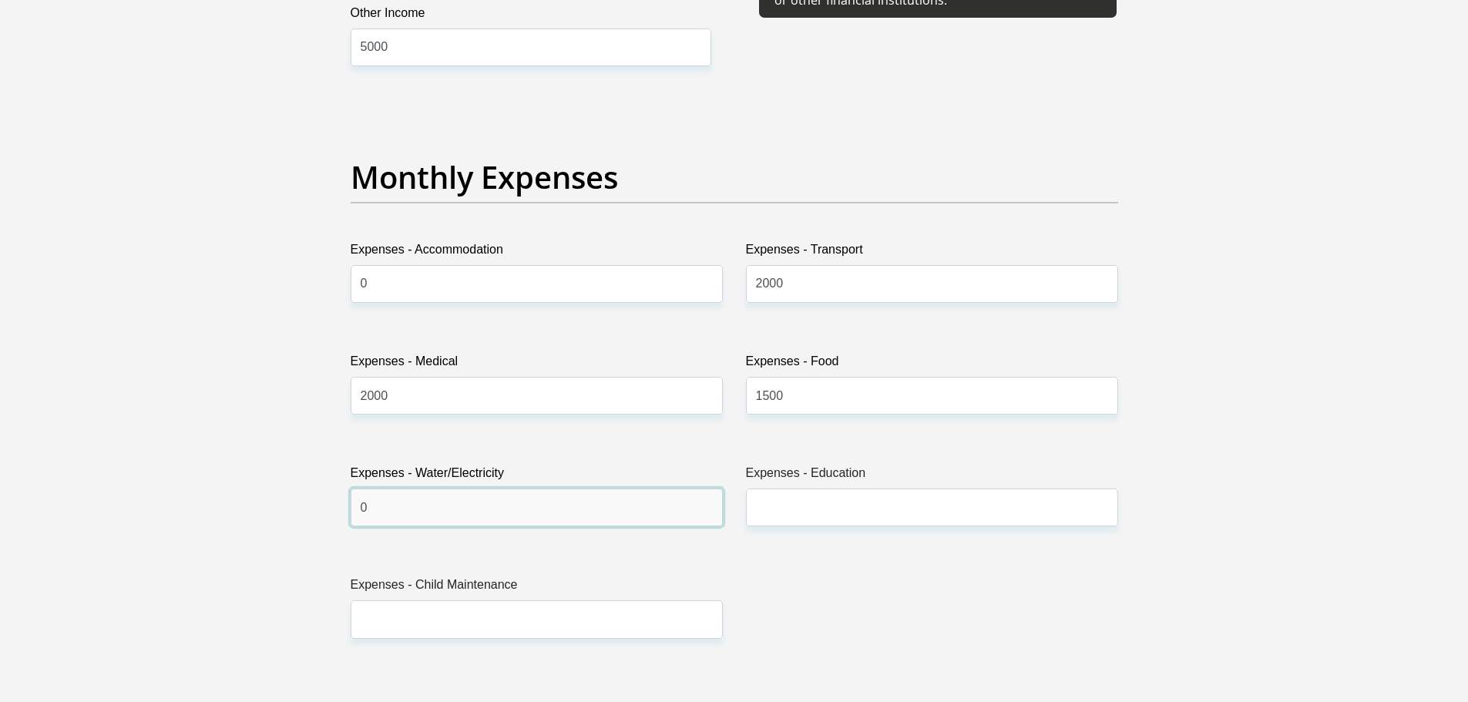
type input "0"
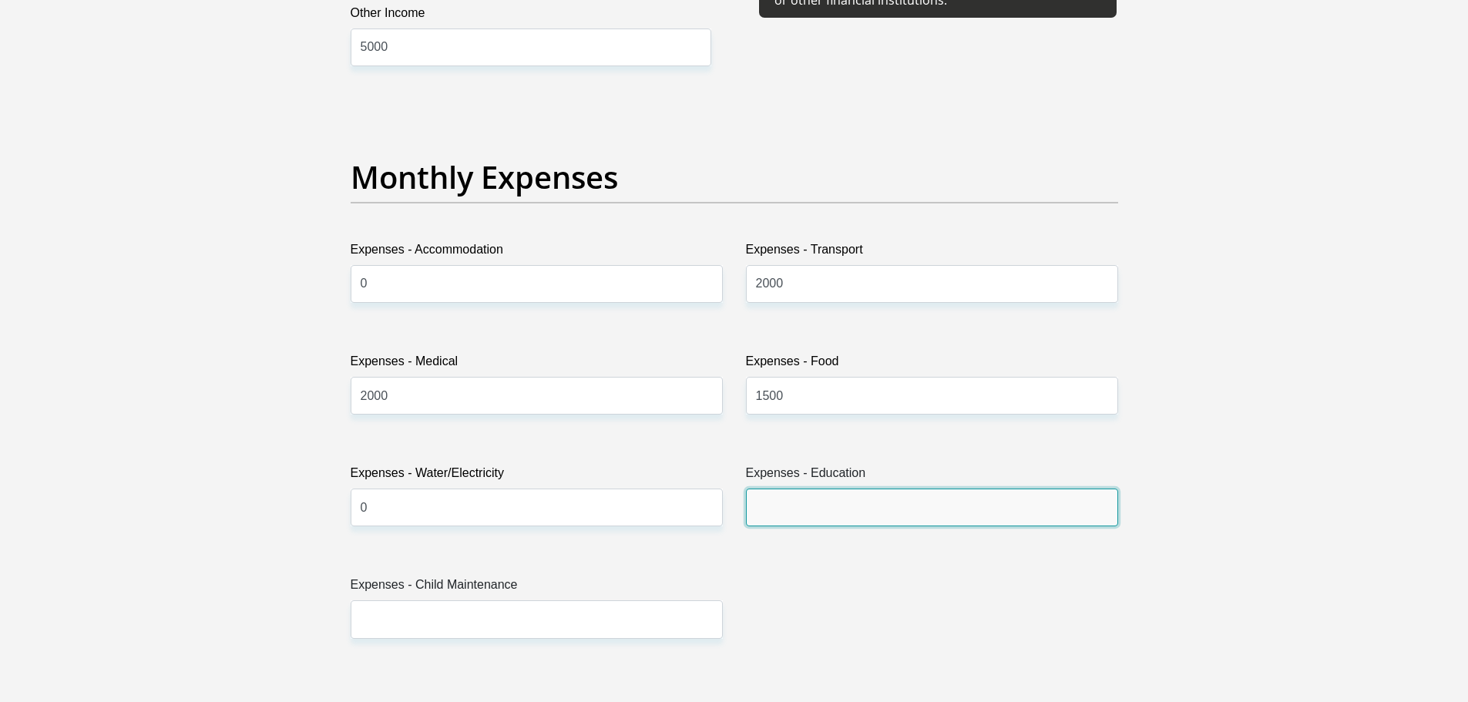
click at [845, 513] on input "Expenses - Education" at bounding box center [932, 508] width 372 height 38
type input "0"
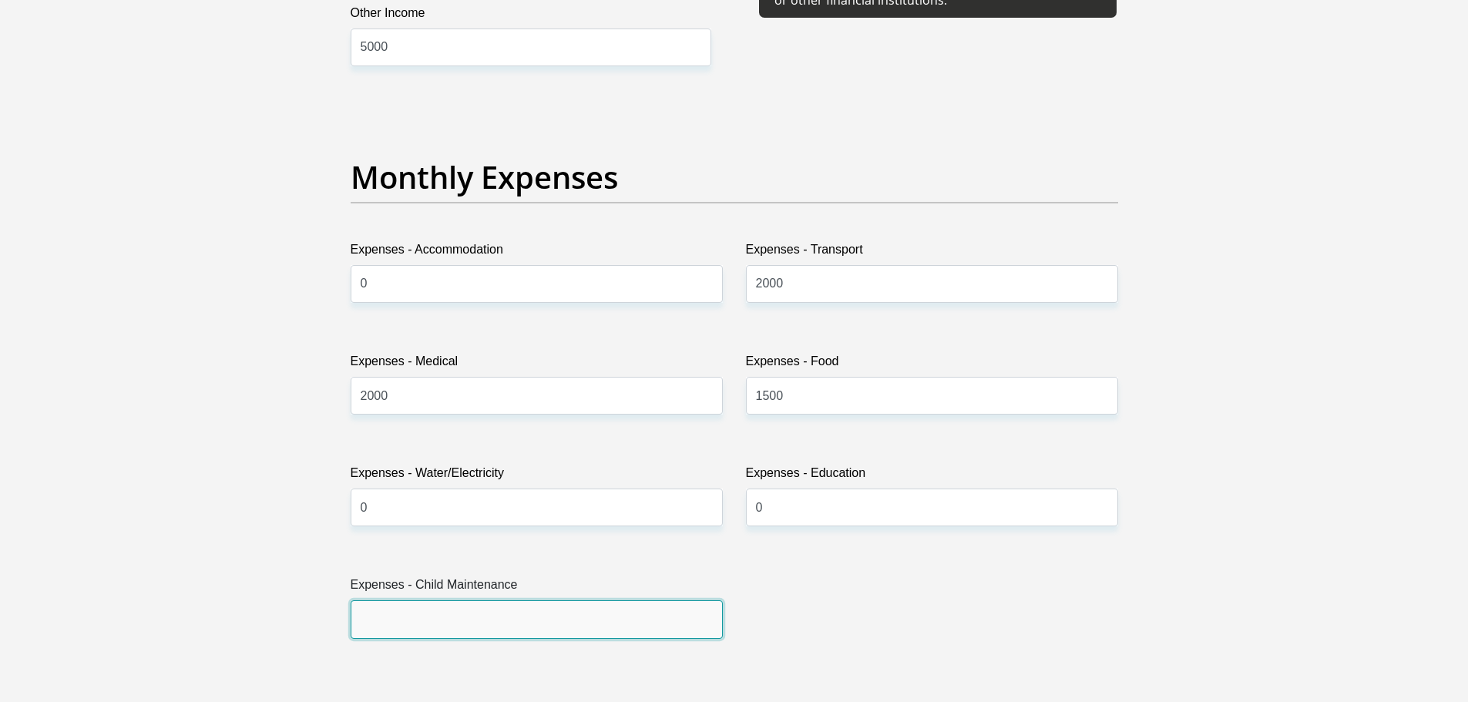
click at [513, 625] on input "Expenses - Child Maintenance" at bounding box center [537, 619] width 372 height 38
type input "0"
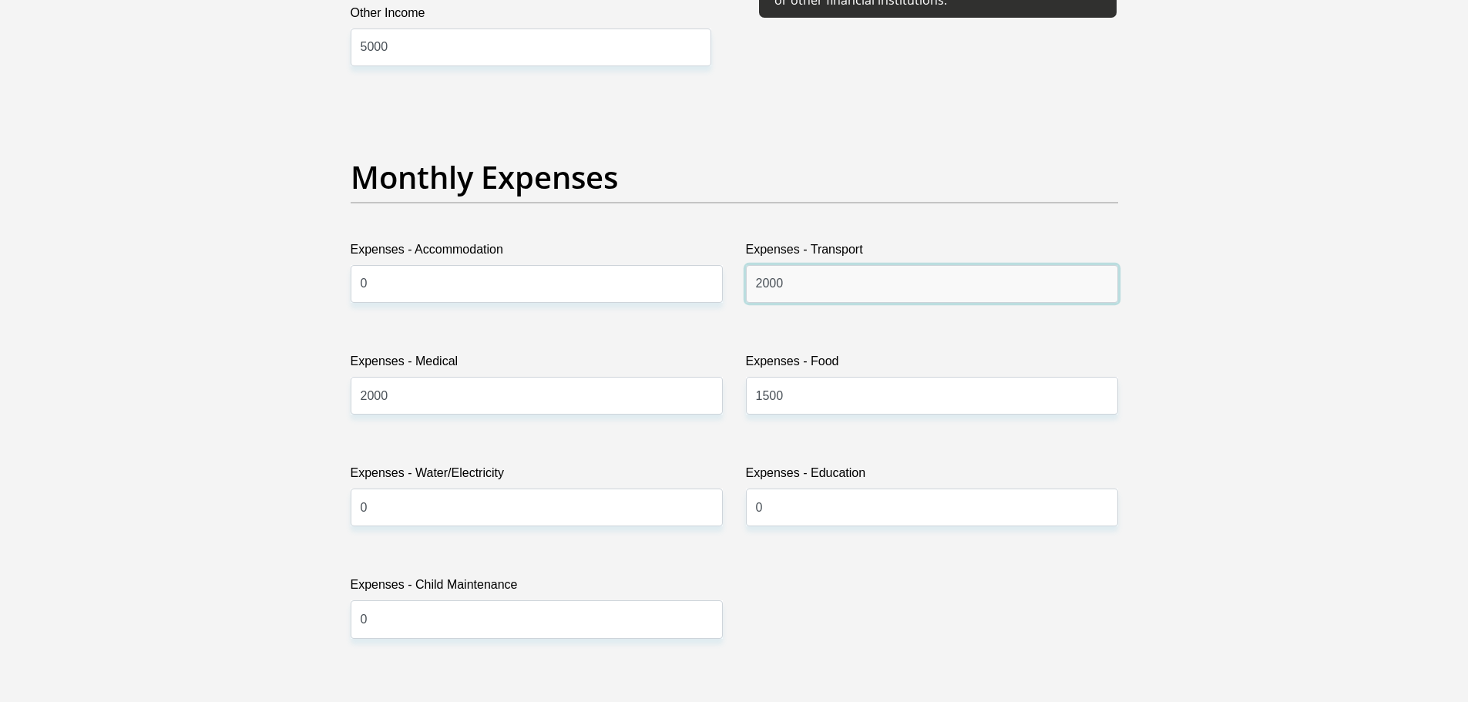
click at [805, 282] on input "2000" at bounding box center [932, 284] width 372 height 38
type input "2"
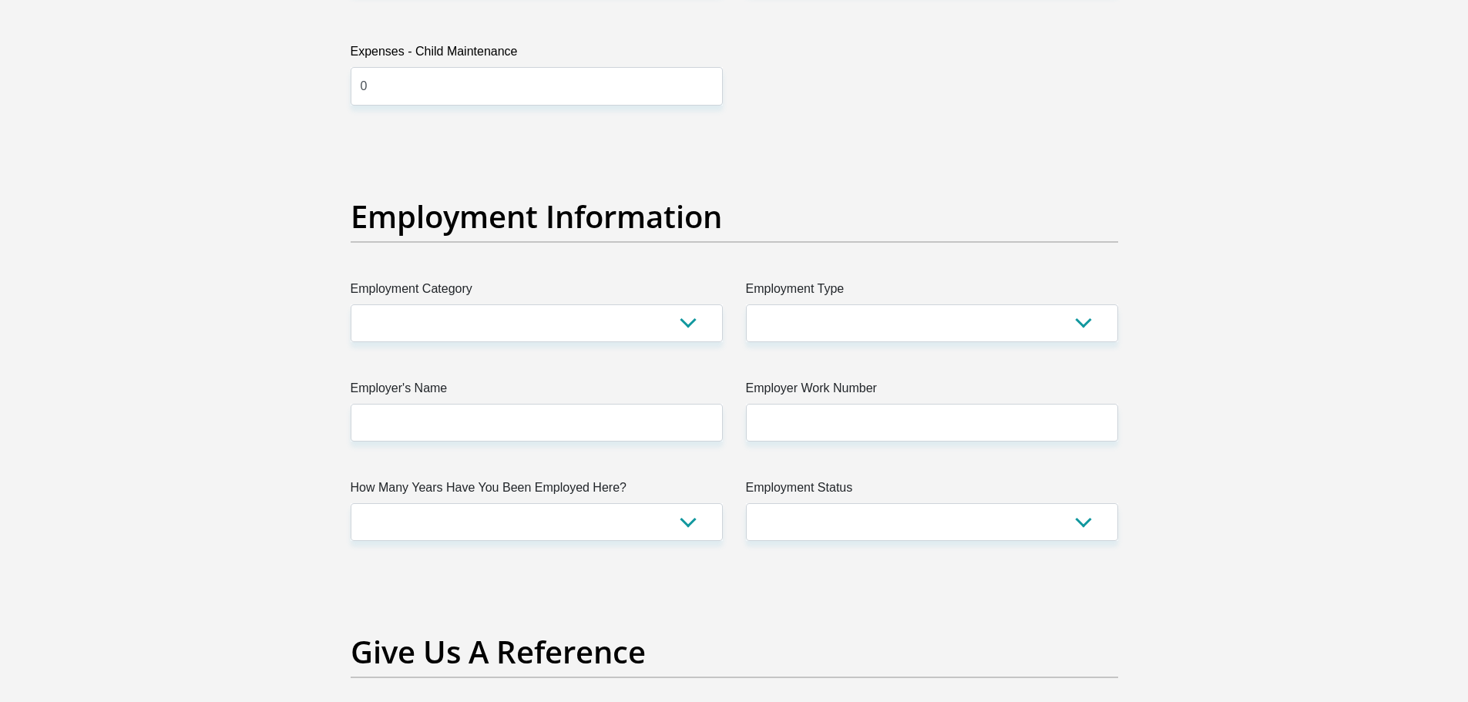
scroll to position [2621, 0]
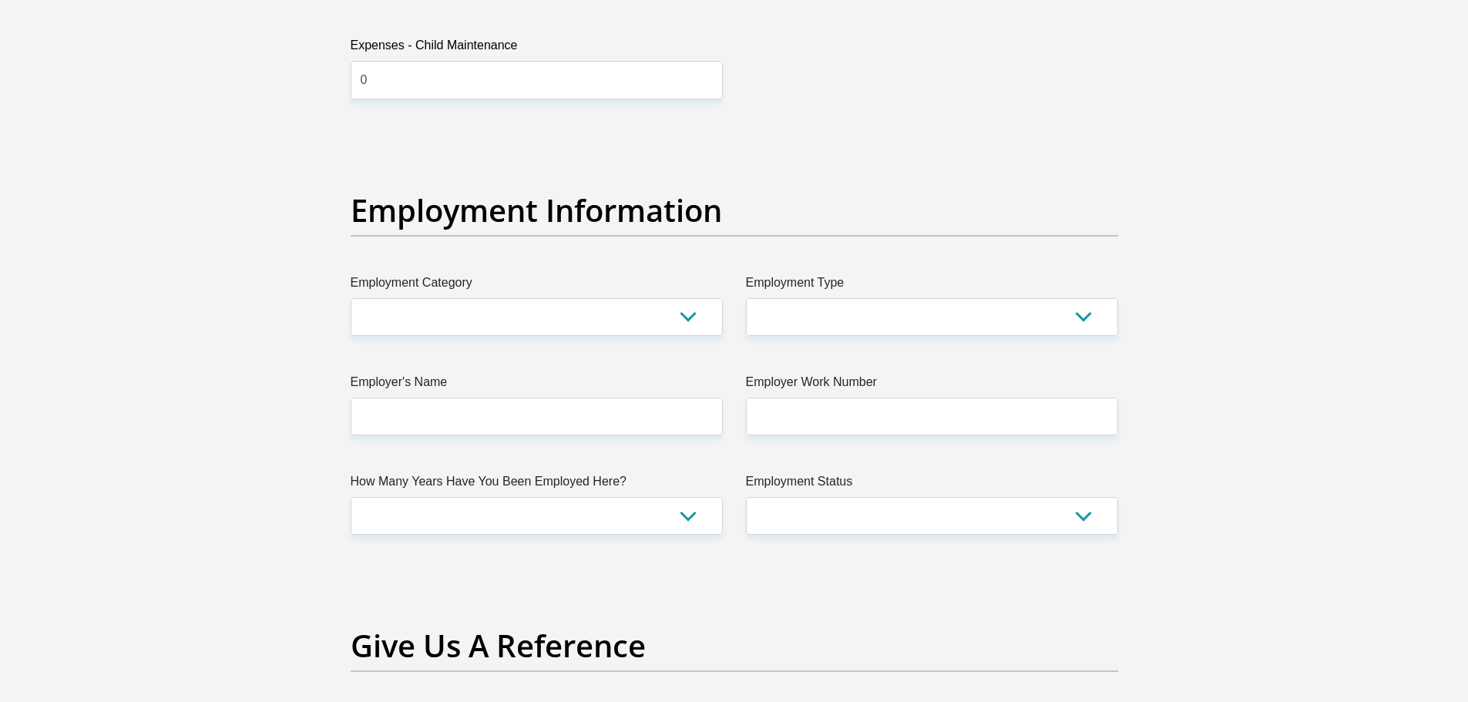
type input "1600"
click at [674, 318] on select "AGRICULTURE ALCOHOL & TOBACCO CONSTRUCTION MATERIALS METALLURGY EQUIPMENT FOR R…" at bounding box center [537, 317] width 372 height 38
select select "9"
click at [351, 298] on select "AGRICULTURE ALCOHOL & TOBACCO CONSTRUCTION MATERIALS METALLURGY EQUIPMENT FOR R…" at bounding box center [537, 317] width 372 height 38
click at [1078, 314] on select "College/Lecturer Craft Seller Creative Driver Executive Farmer Forces - Non Com…" at bounding box center [932, 317] width 372 height 38
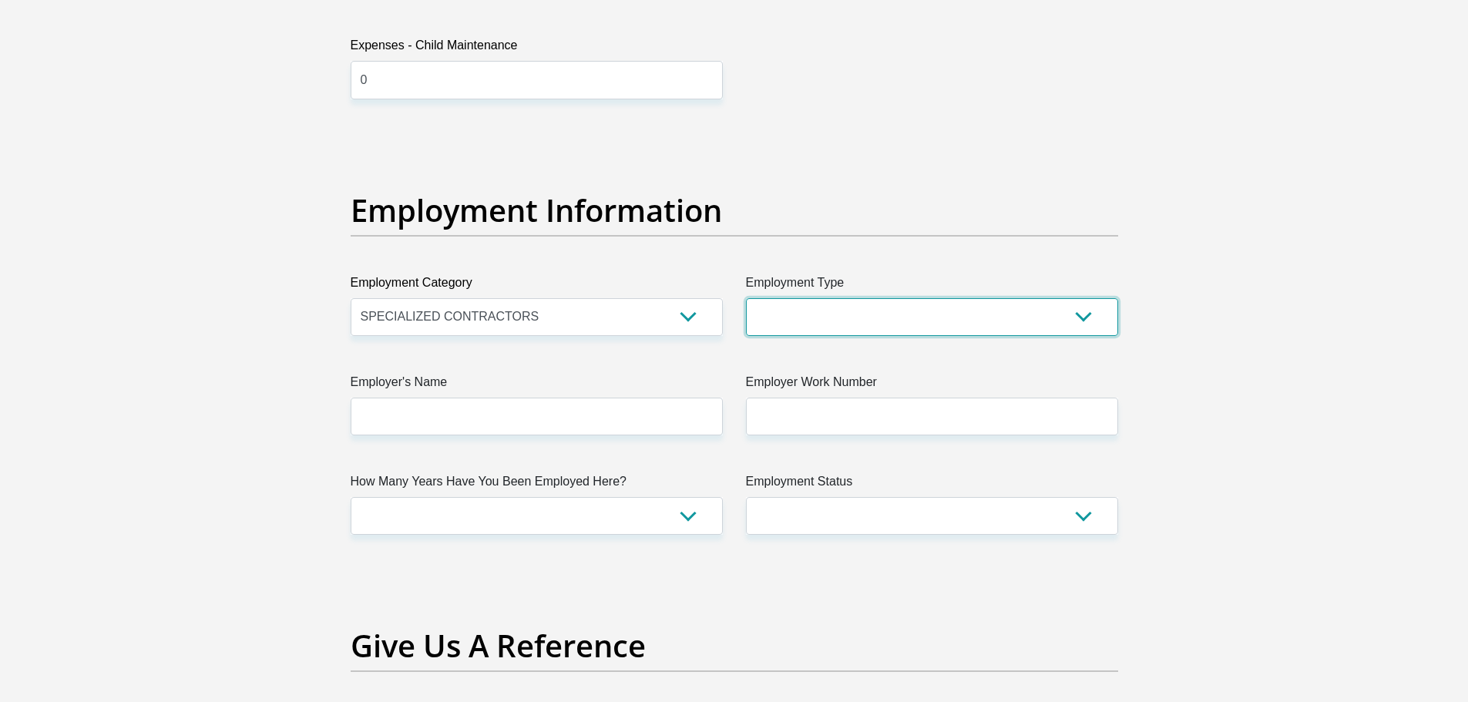
select select "Self-Employed"
click at [746, 298] on select "College/Lecturer Craft Seller Creative Driver Executive Farmer Forces - Non Com…" at bounding box center [932, 317] width 372 height 38
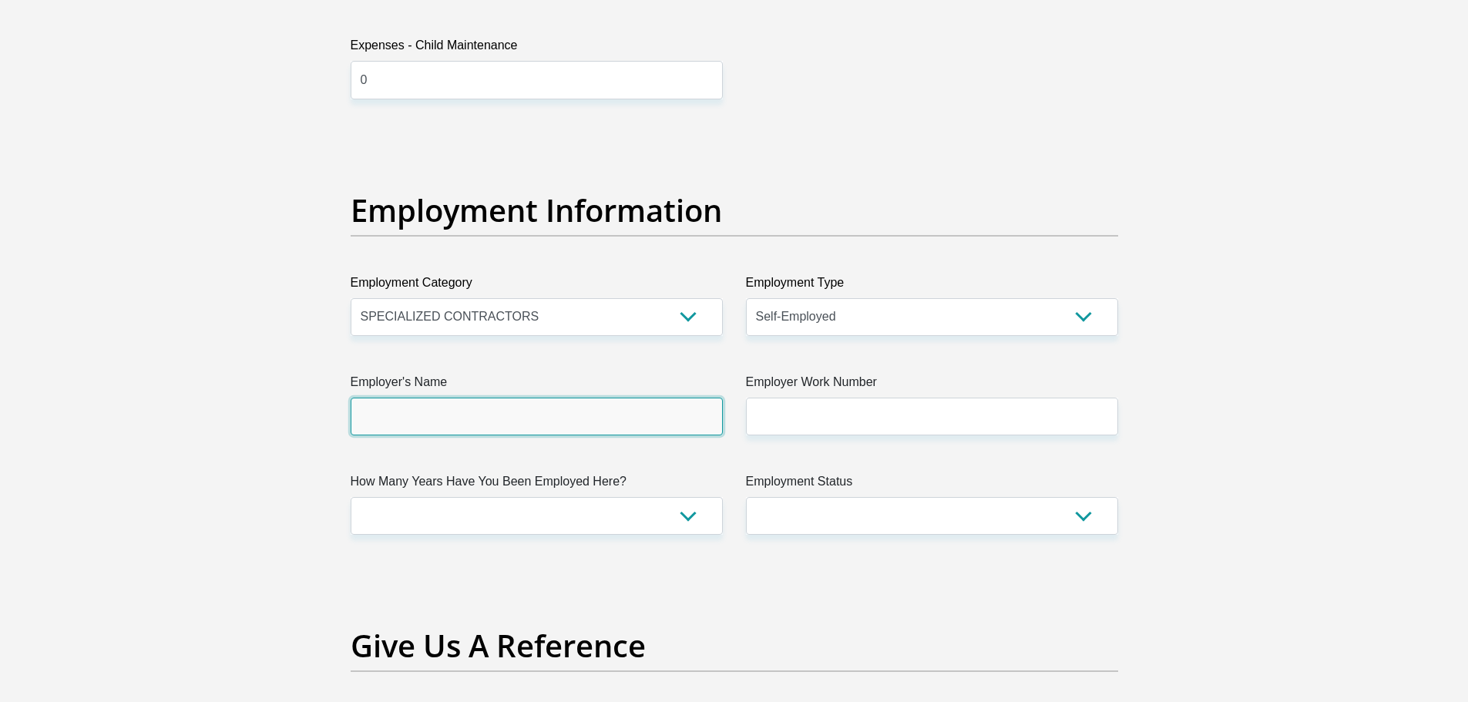
click at [621, 413] on input "Employer's Name" at bounding box center [537, 417] width 372 height 38
click at [365, 418] on input "integralPolygraphs" at bounding box center [537, 417] width 372 height 38
type input "IntegralPolygraphs"
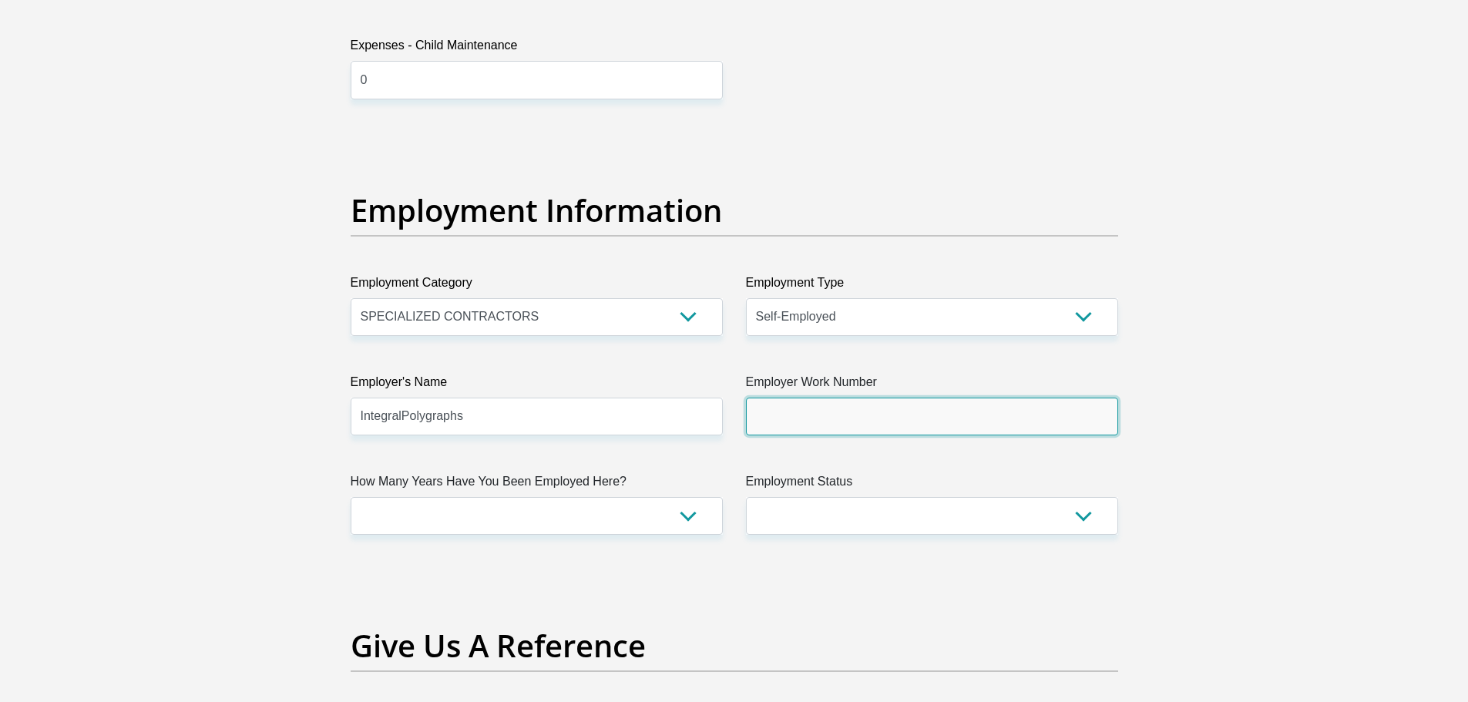
click at [816, 417] on input "Employer Work Number" at bounding box center [932, 417] width 372 height 38
type input "0716102020"
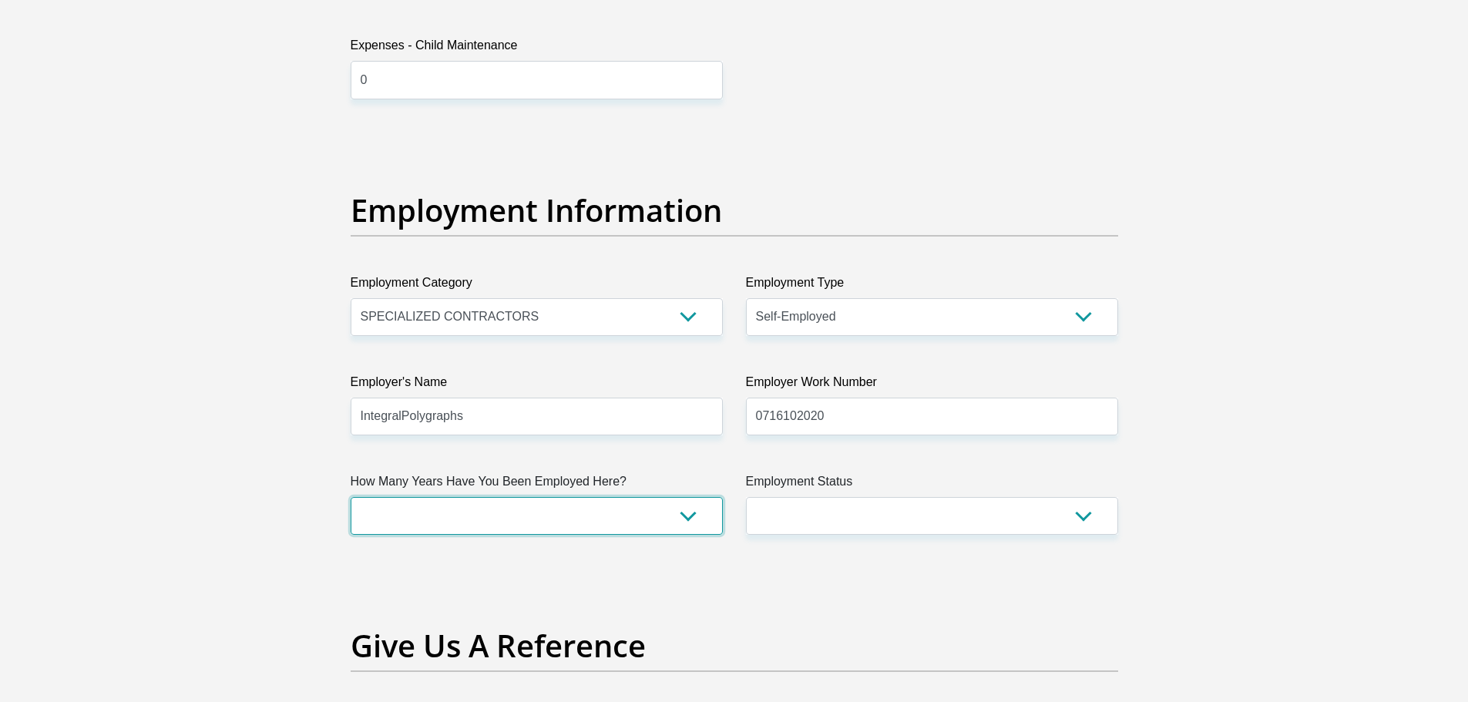
click at [685, 513] on select "less than 1 year 1-3 years 3-5 years 5+ years" at bounding box center [537, 516] width 372 height 38
select select "24"
click at [351, 497] on select "less than 1 year 1-3 years 3-5 years 5+ years" at bounding box center [537, 516] width 372 height 38
click at [1072, 521] on select "Permanent/Full-time Part-time/Casual Contract Worker Self-Employed Housewife Re…" at bounding box center [932, 516] width 372 height 38
select select "1"
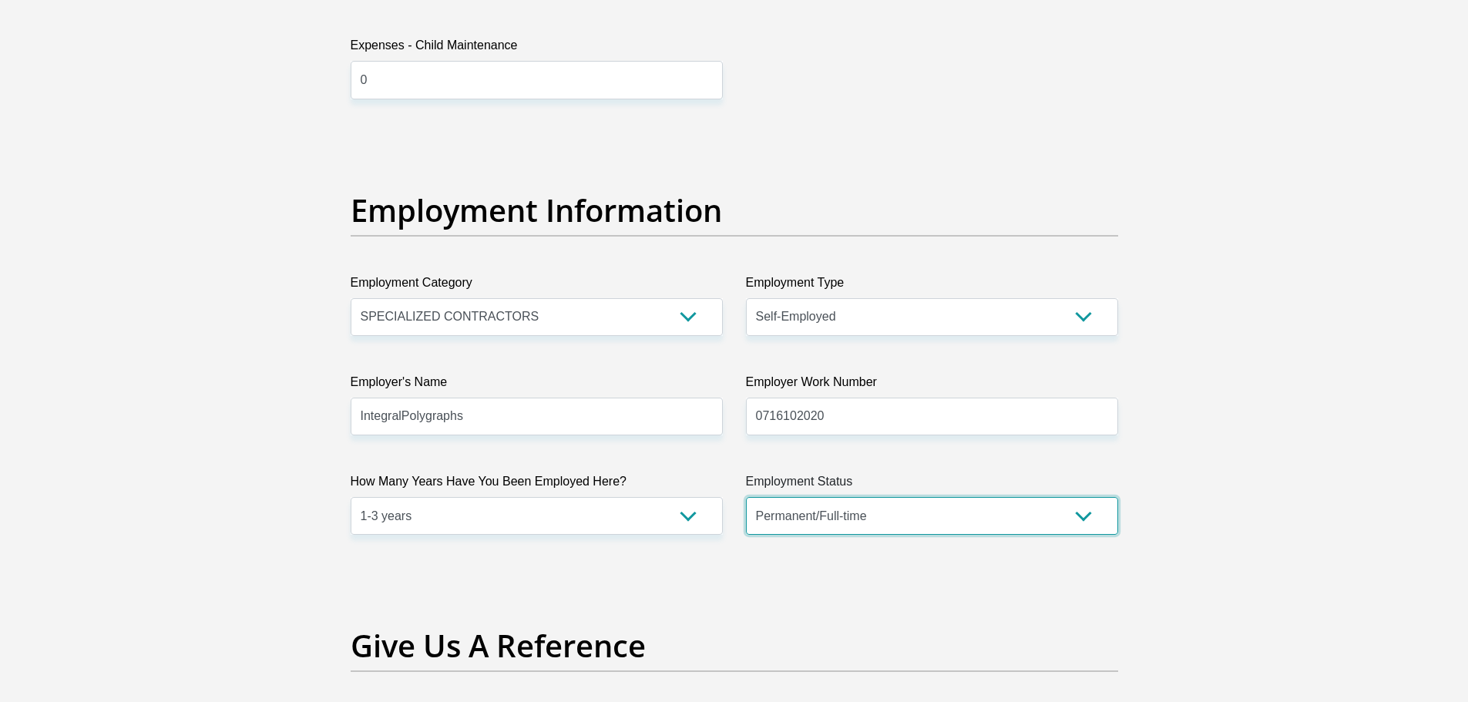
click at [746, 497] on select "Permanent/Full-time Part-time/Casual Contract Worker Self-Employed Housewife Re…" at bounding box center [932, 516] width 372 height 38
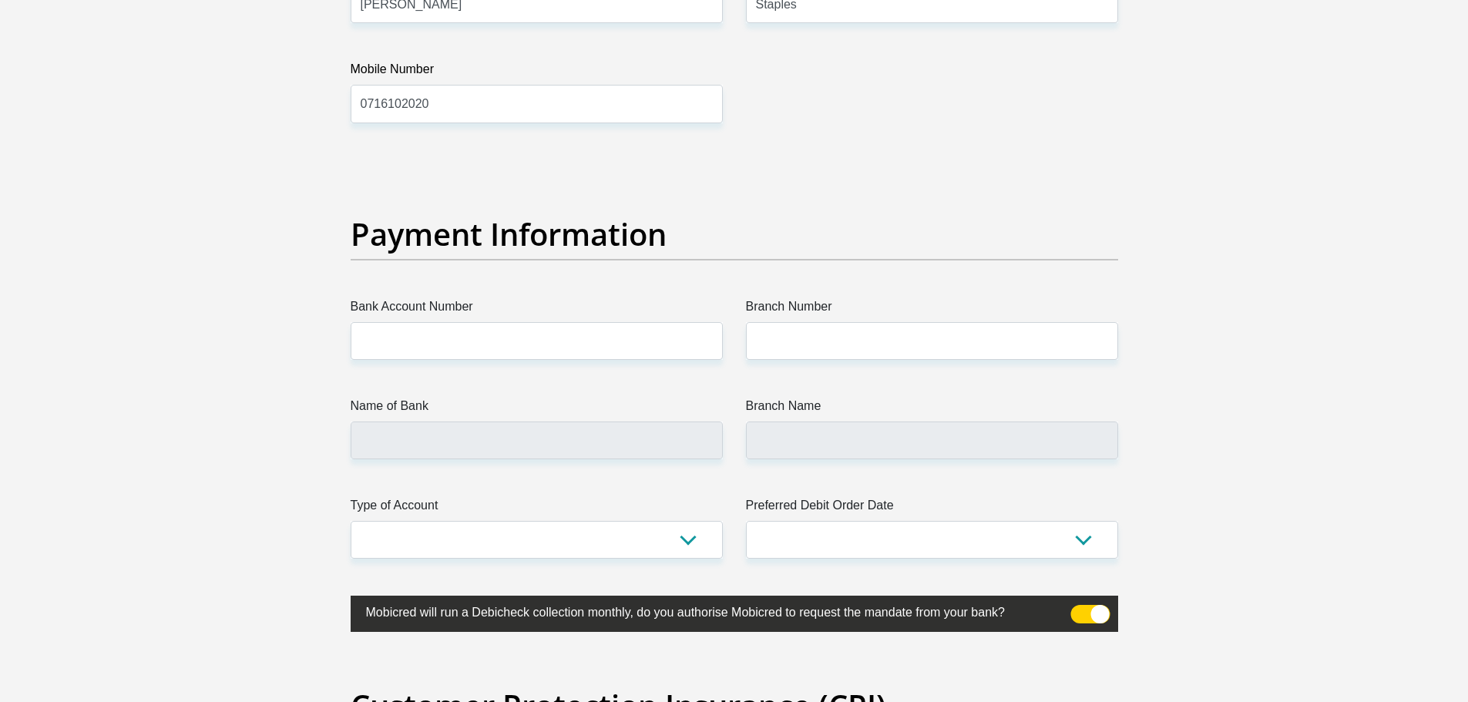
scroll to position [3392, 0]
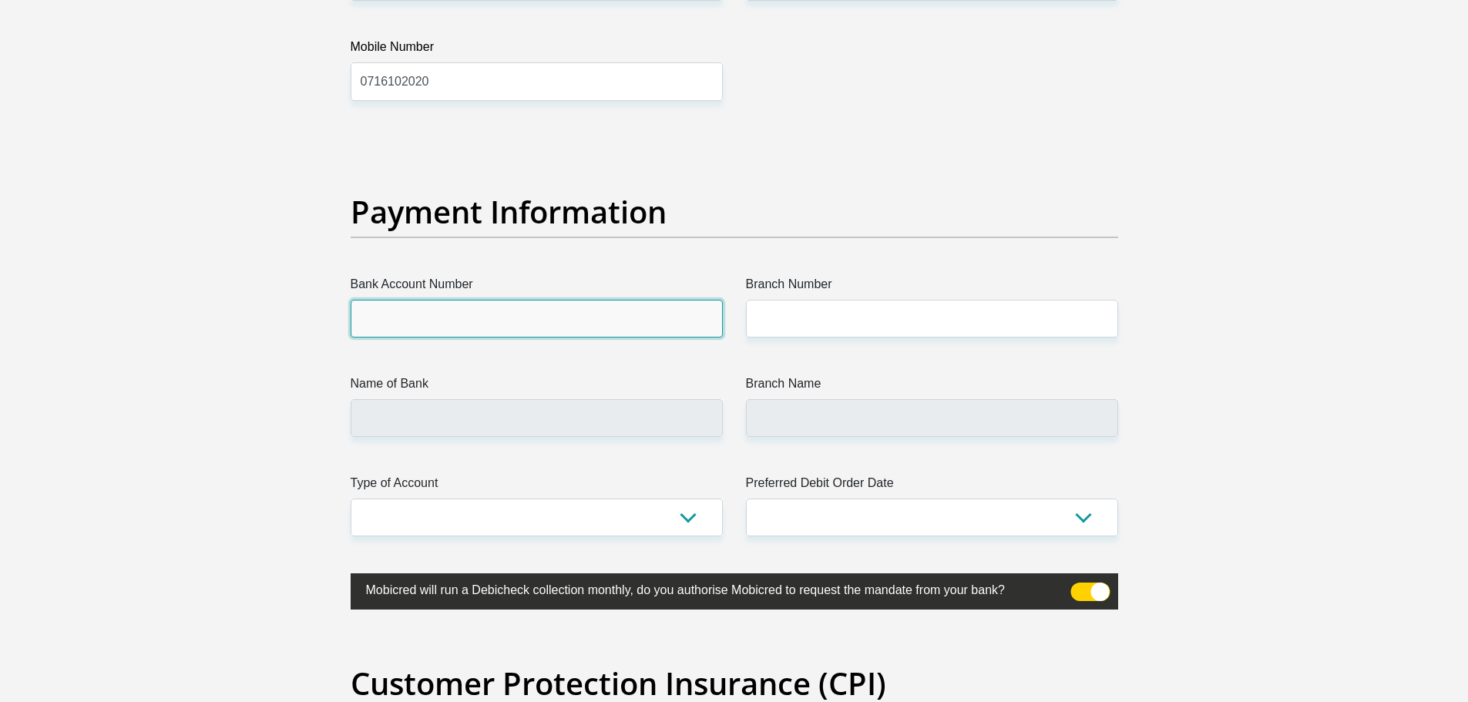
click at [455, 321] on input "Bank Account Number" at bounding box center [537, 319] width 372 height 38
type input "9066958662"
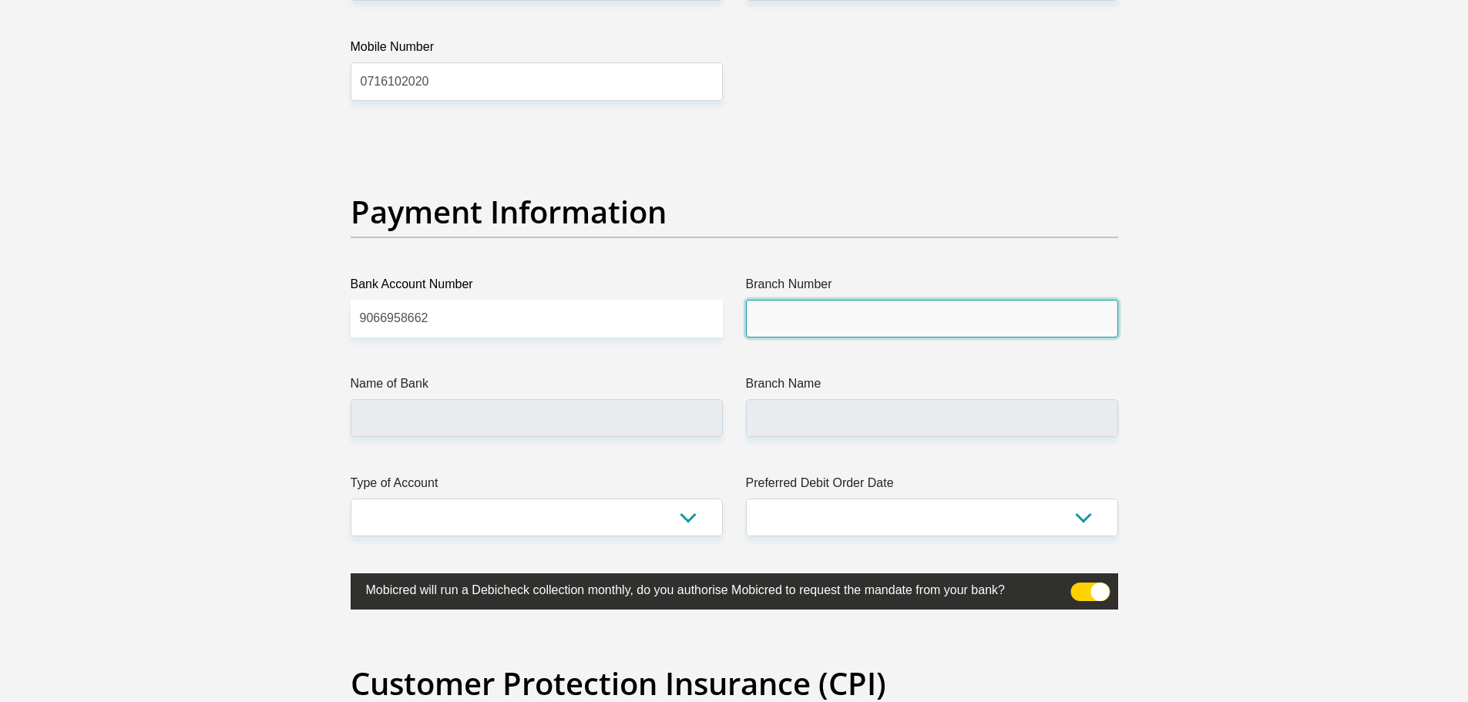
click at [868, 321] on input "Branch Number" at bounding box center [932, 319] width 372 height 38
type input "632005"
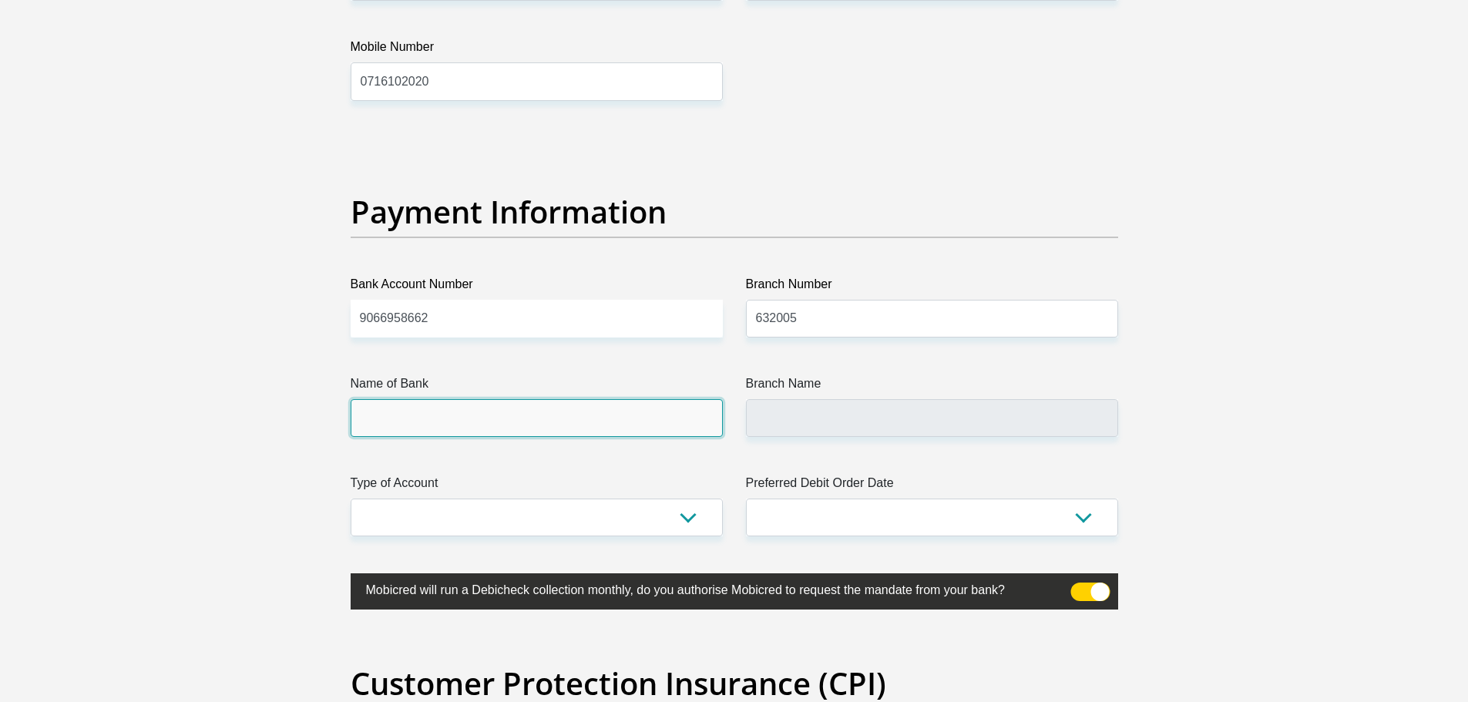
click at [612, 419] on input "Name of Bank" at bounding box center [537, 418] width 372 height 38
type input "ABSA BANK"
type input "ABSA ELECTRONIC SETTLEMENT CNT"
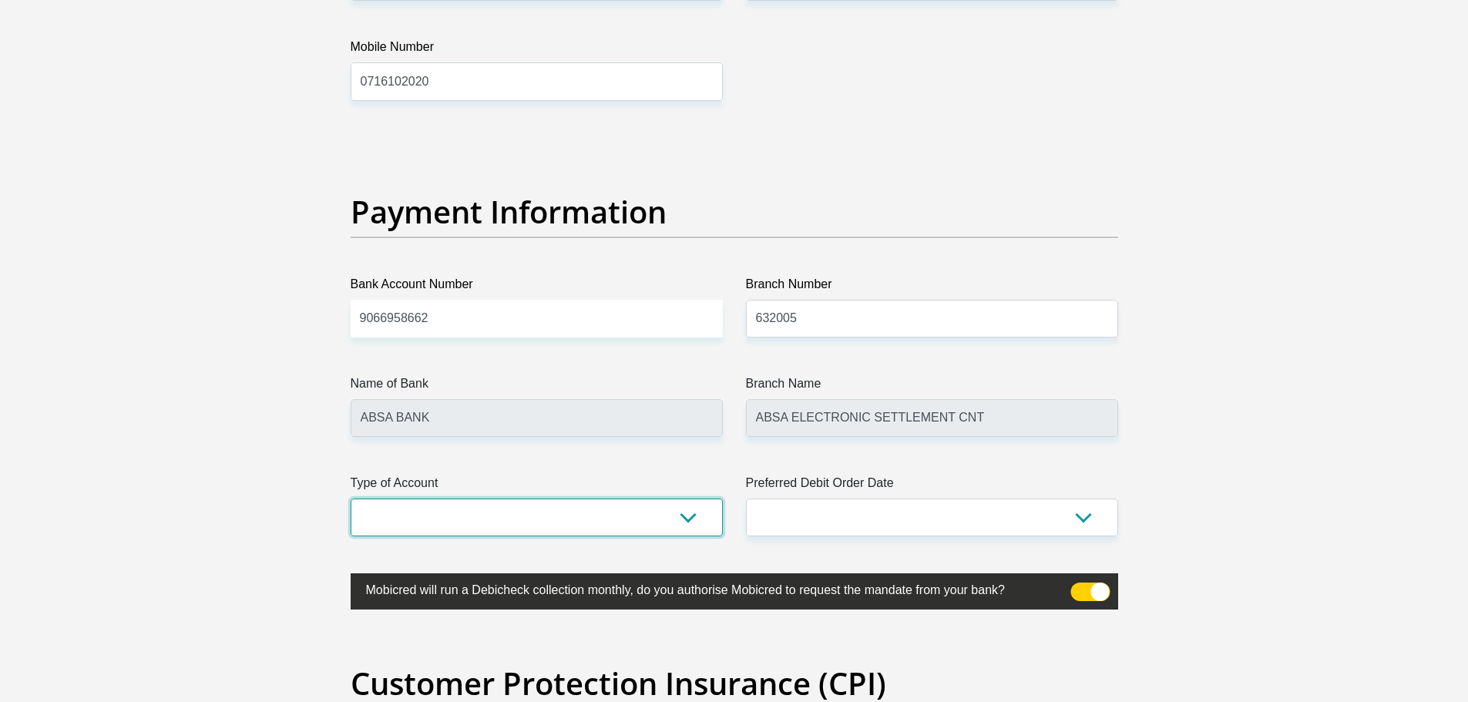
click at [684, 512] on select "Cheque Savings" at bounding box center [537, 518] width 372 height 38
select select "CUR"
click at [351, 499] on select "Cheque Savings" at bounding box center [537, 518] width 372 height 38
click at [1091, 513] on select "1st 2nd 3rd 4th 5th 7th 18th 19th 20th 21st 22nd 23rd 24th 25th 26th 27th 28th …" at bounding box center [932, 518] width 372 height 38
select select "29"
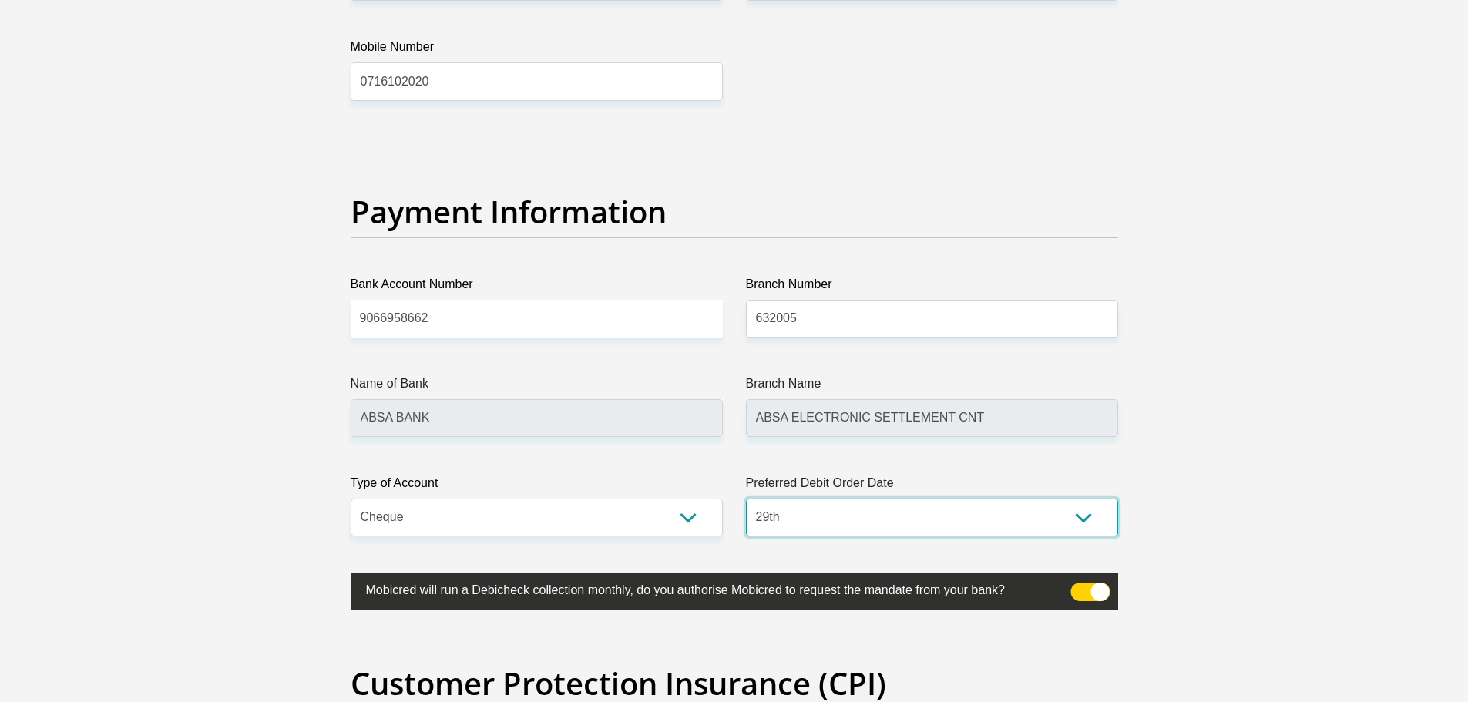
click at [746, 499] on select "1st 2nd 3rd 4th 5th 7th 18th 19th 20th 21st 22nd 23rd 24th 25th 26th 27th 28th …" at bounding box center [932, 518] width 372 height 38
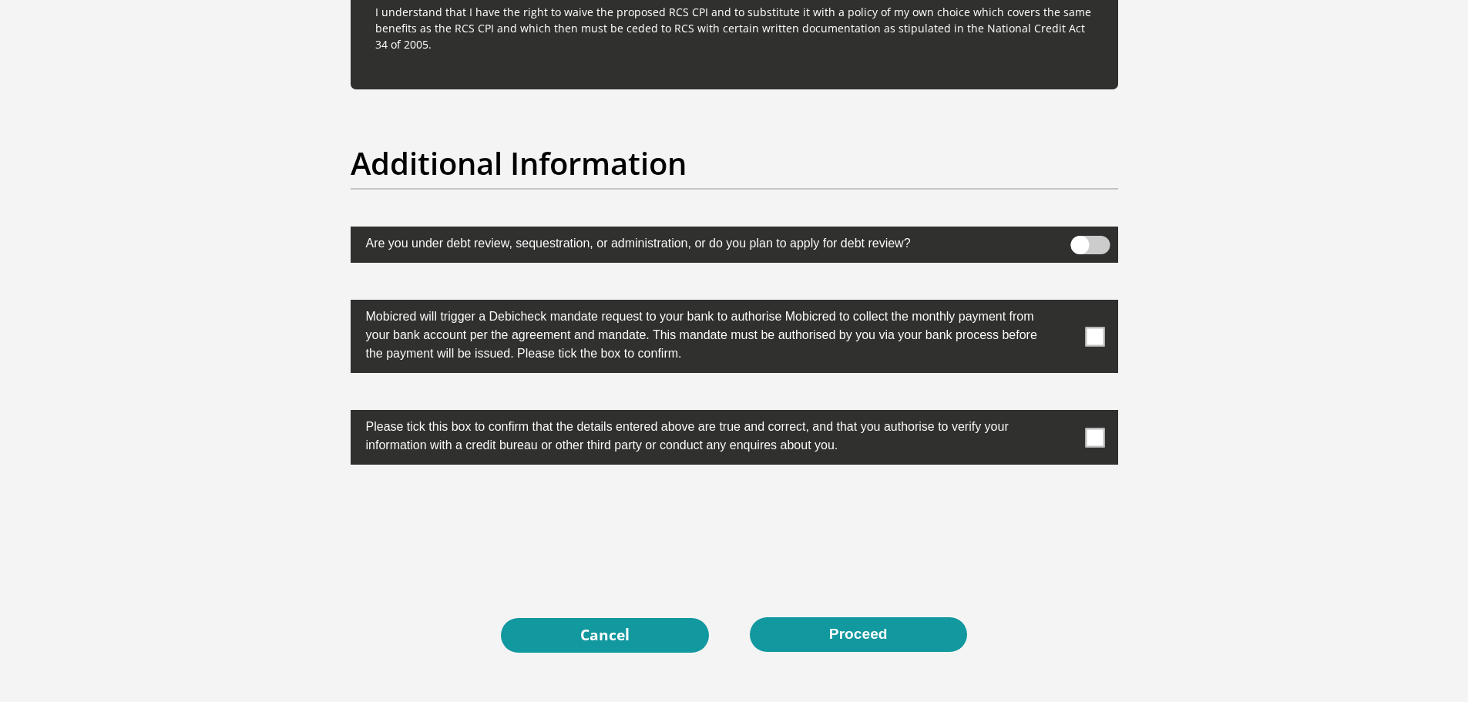
scroll to position [4702, 0]
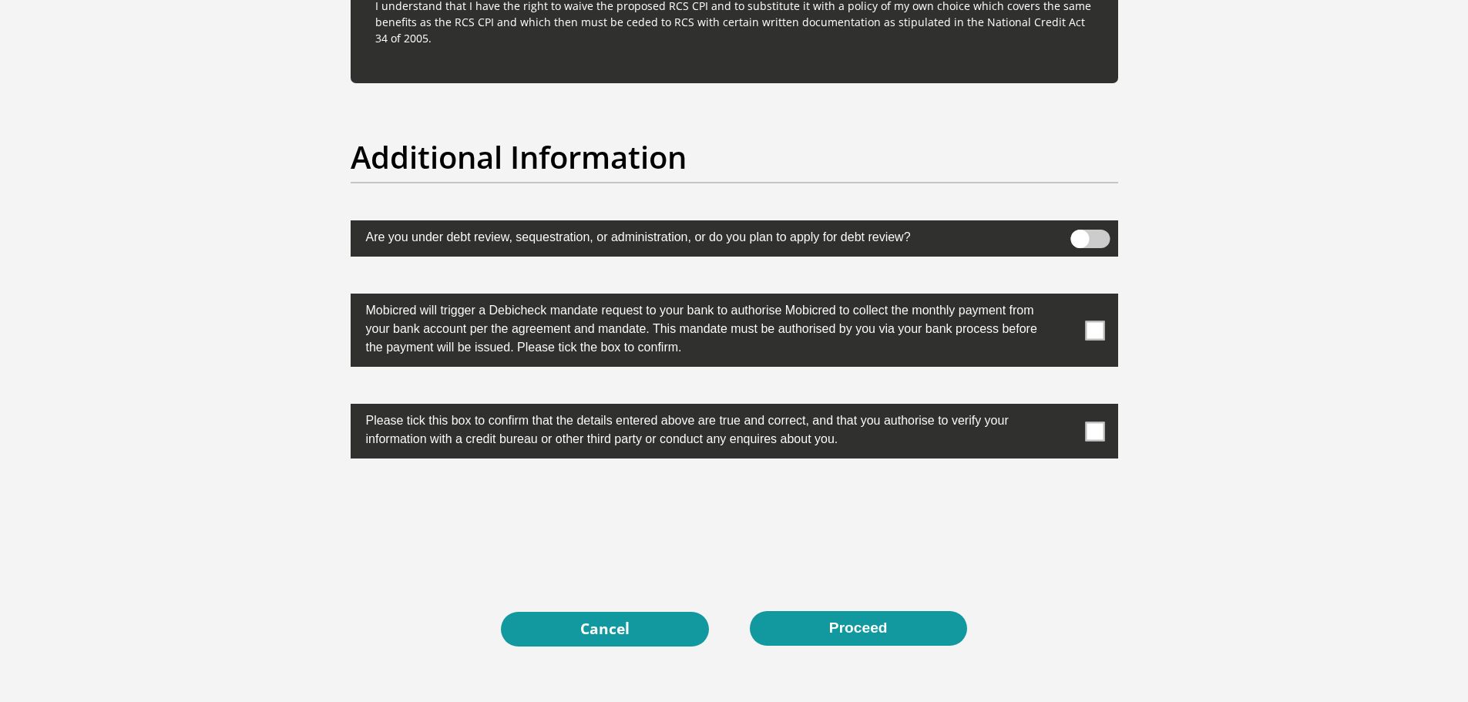
click at [1098, 329] on span at bounding box center [1094, 330] width 19 height 19
click at [1064, 298] on input "checkbox" at bounding box center [1064, 298] width 0 height 0
click at [1095, 429] on span at bounding box center [1094, 431] width 19 height 19
click at [1064, 408] on input "checkbox" at bounding box center [1064, 408] width 0 height 0
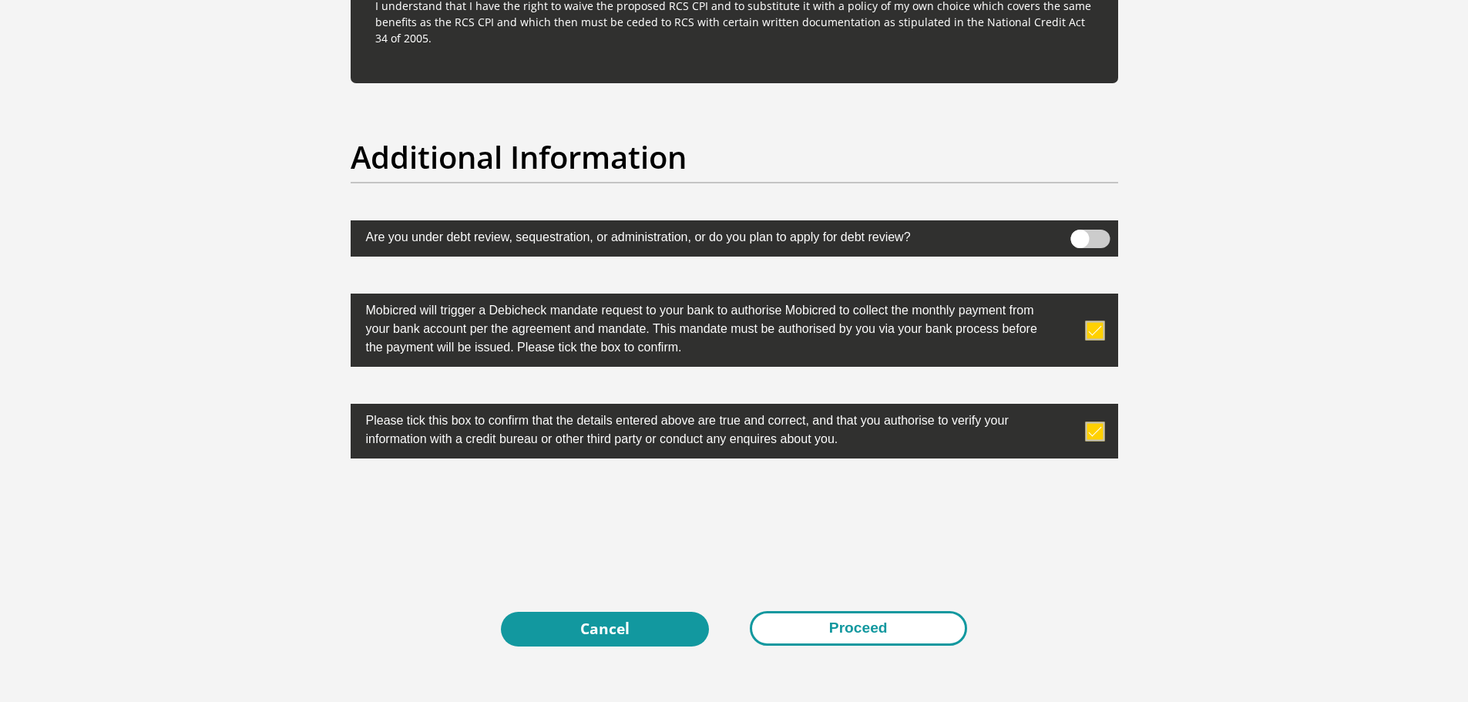
click at [841, 630] on button "Proceed" at bounding box center [858, 628] width 217 height 35
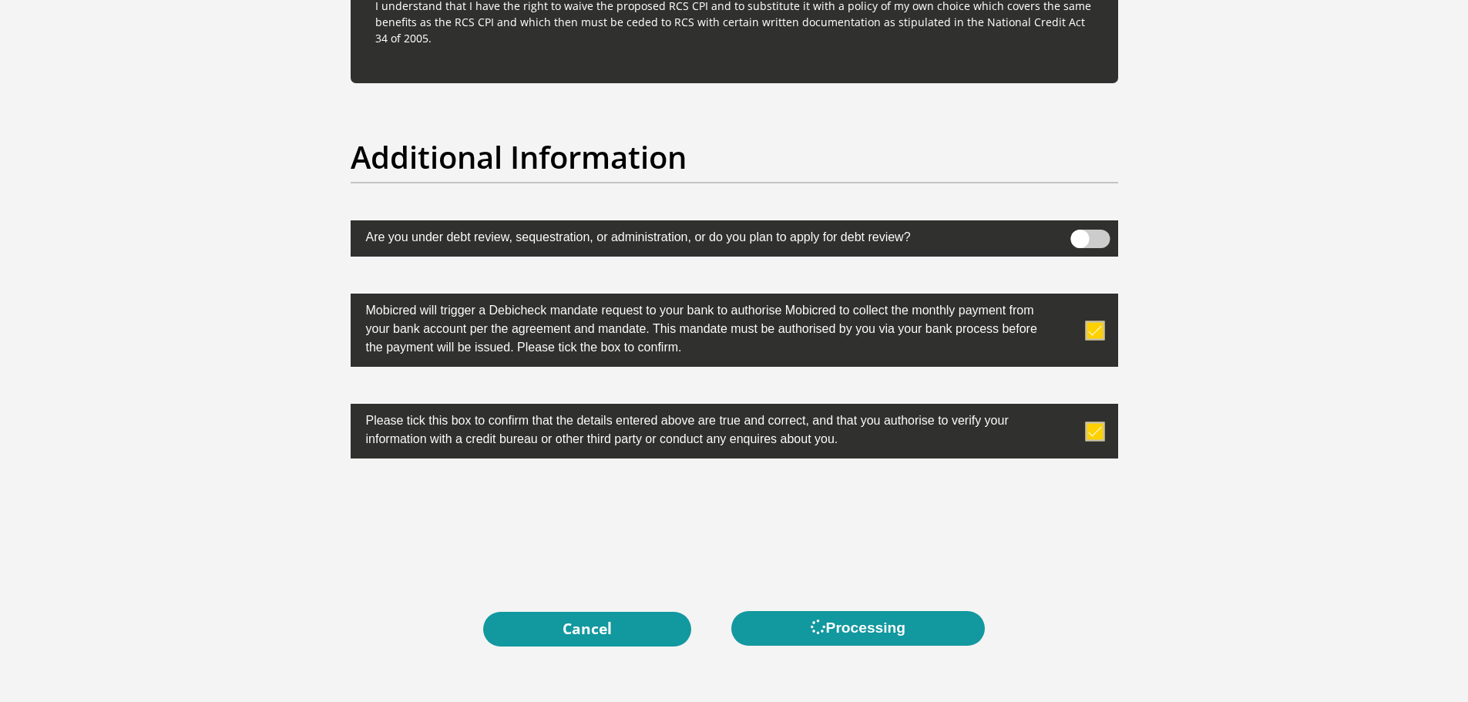
scroll to position [0, 0]
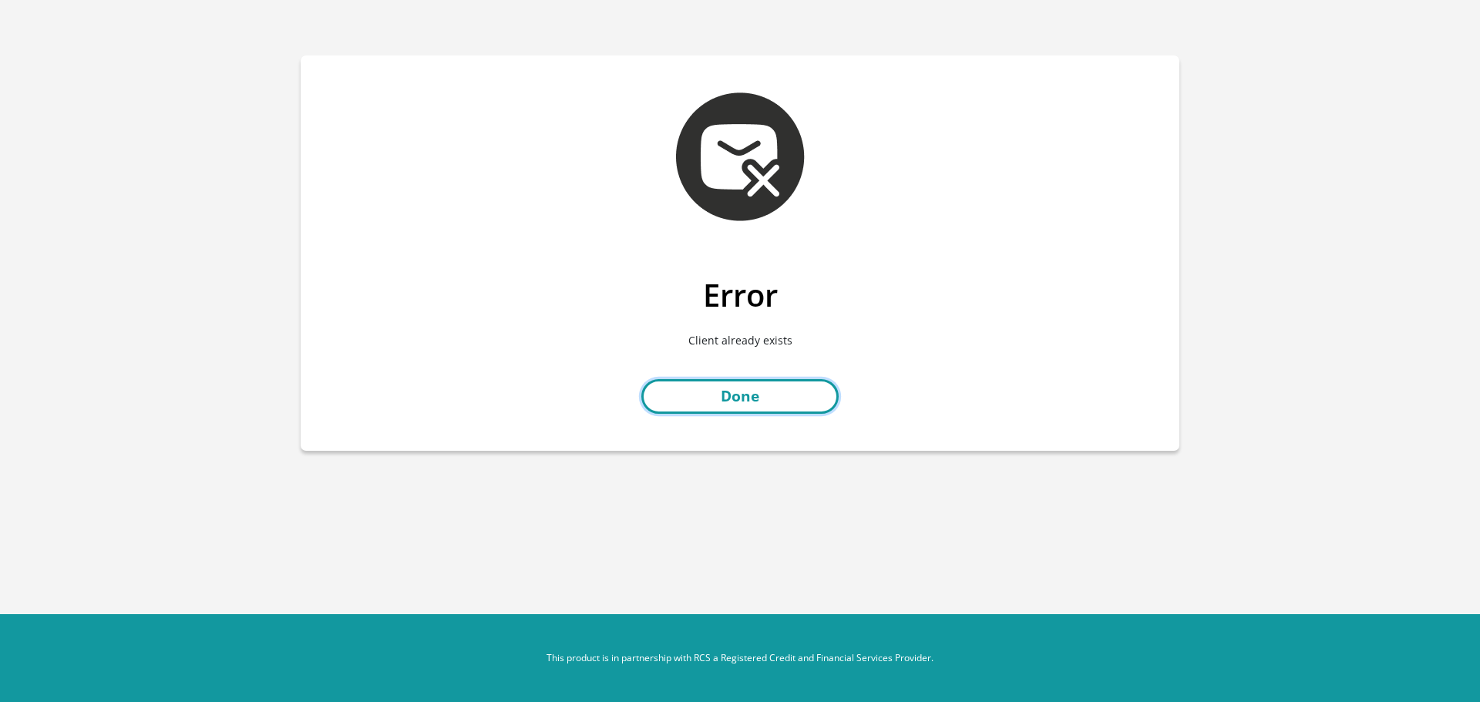
click at [770, 402] on link "Done" at bounding box center [739, 396] width 197 height 35
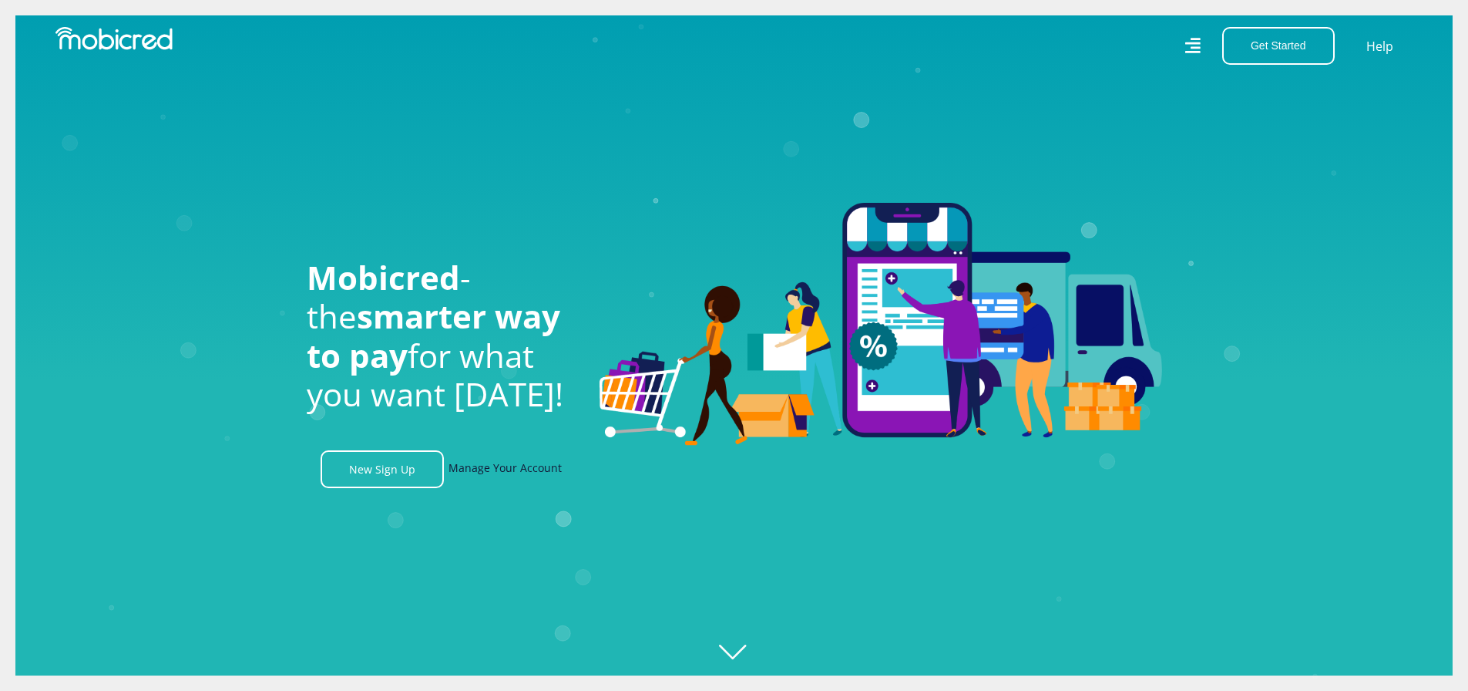
scroll to position [0, 1098]
click at [507, 479] on link "Manage Your Account" at bounding box center [505, 469] width 113 height 38
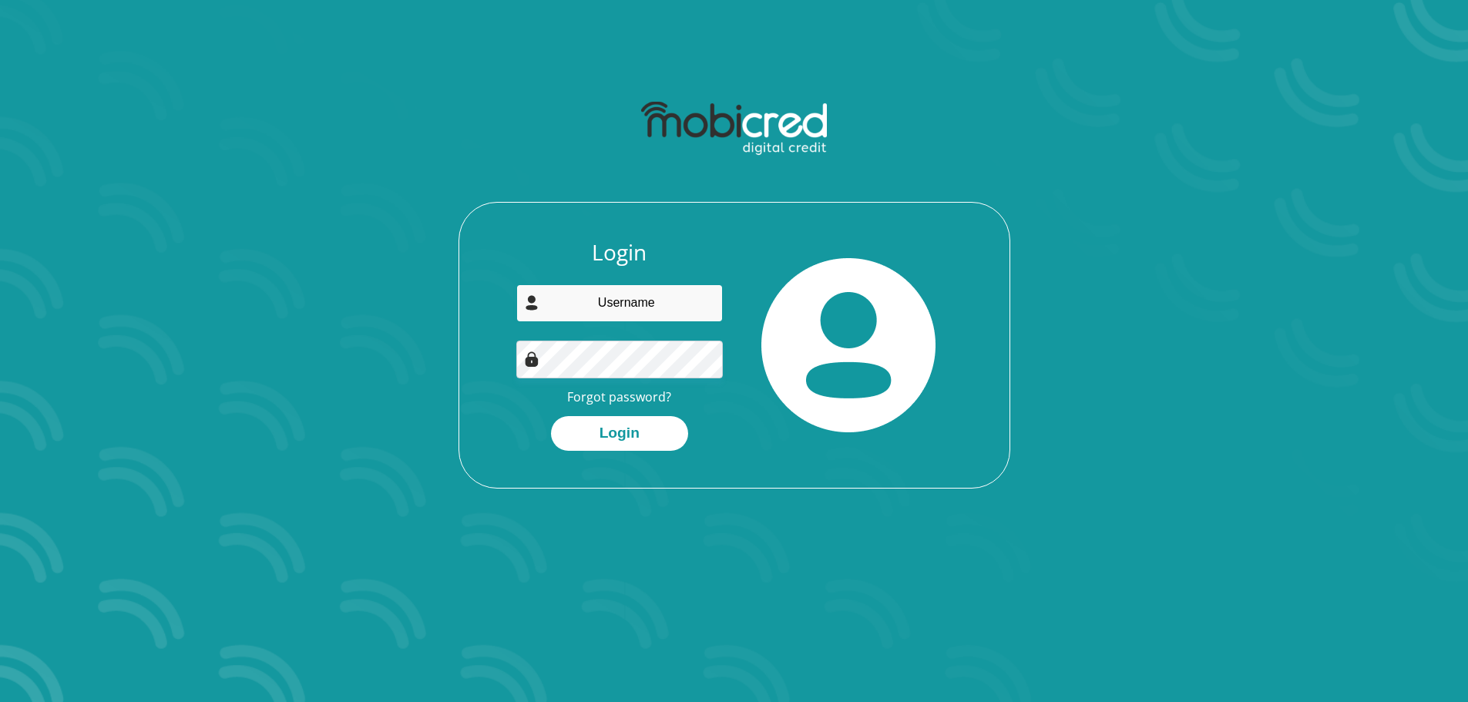
click at [630, 297] on input "email" at bounding box center [619, 303] width 207 height 38
type input "[EMAIL_ADDRESS][DOMAIN_NAME]"
click at [644, 425] on button "Login" at bounding box center [619, 433] width 137 height 35
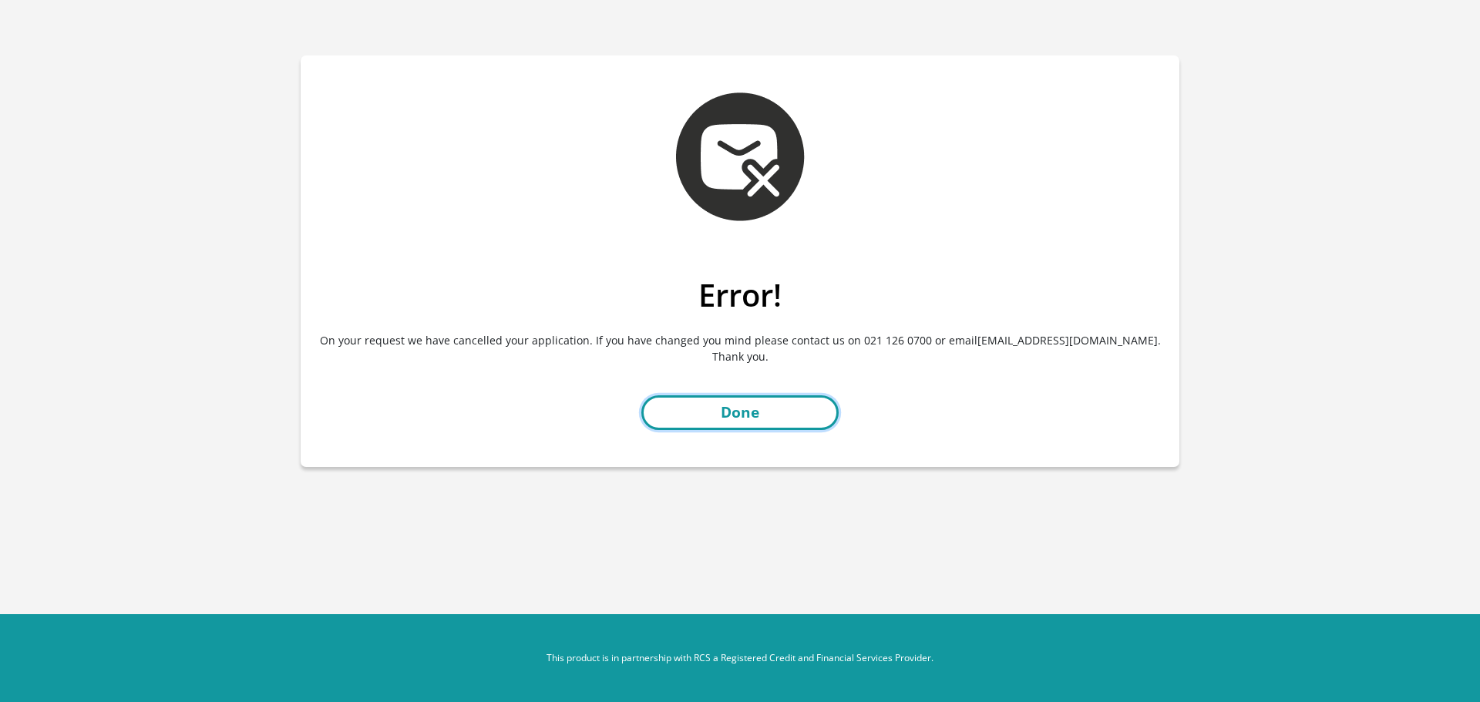
click at [715, 419] on link "Done" at bounding box center [739, 412] width 197 height 35
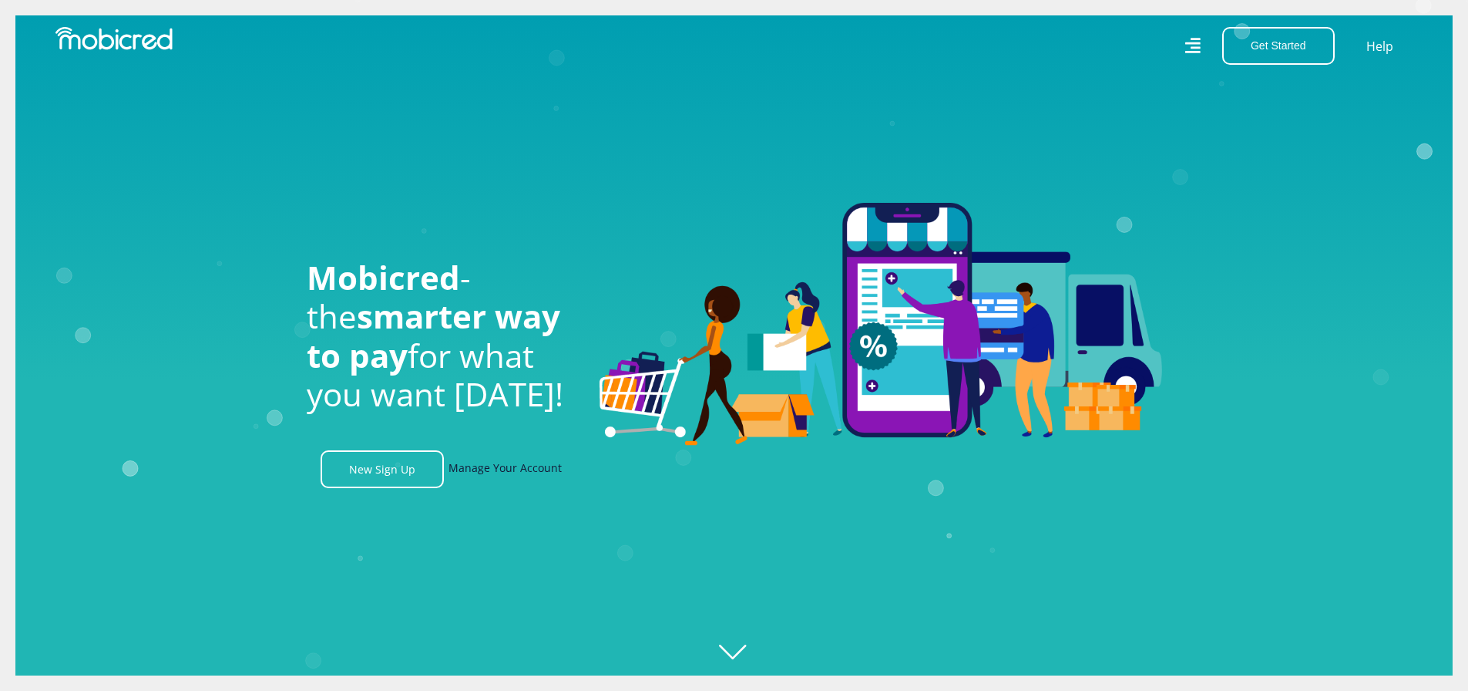
click at [543, 469] on link "Manage Your Account" at bounding box center [505, 469] width 113 height 38
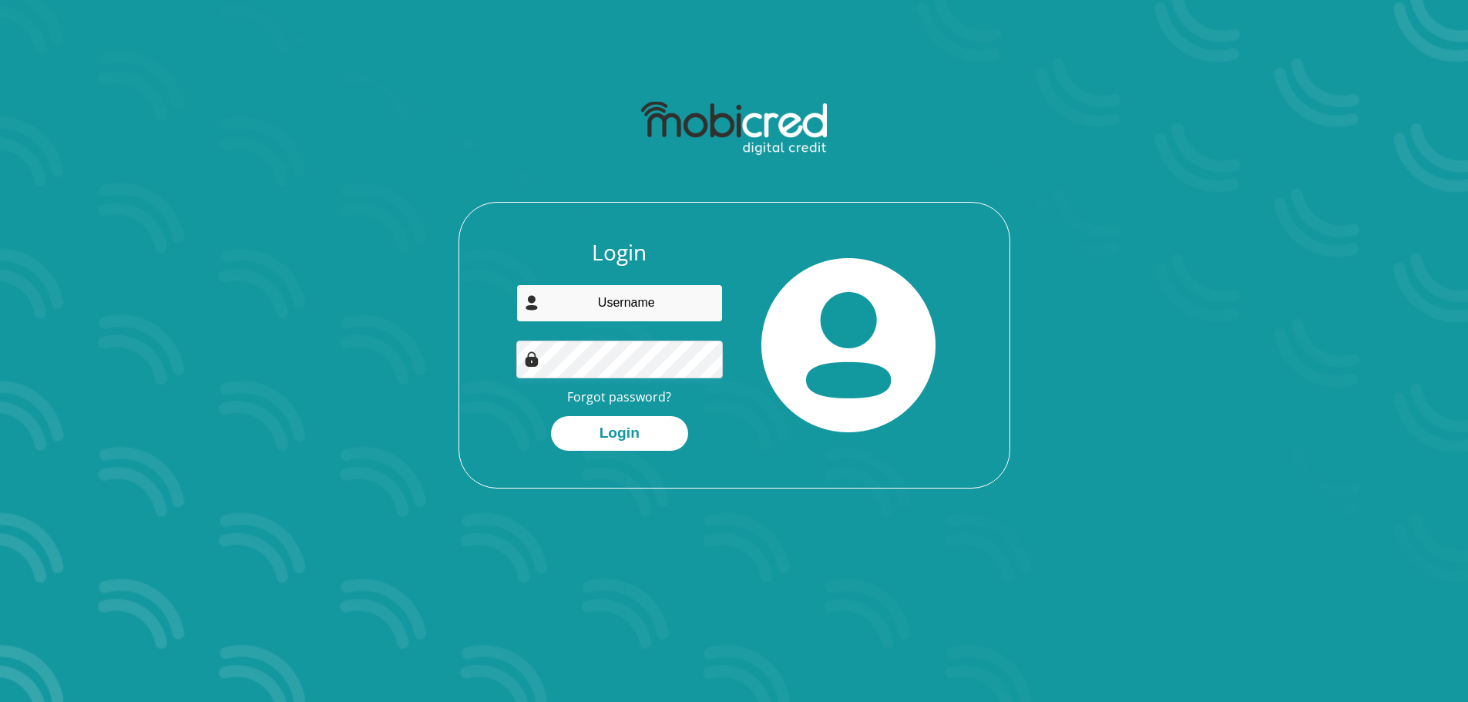
click at [631, 310] on input "email" at bounding box center [619, 303] width 207 height 38
type input "francoisstaples3@gmail.com"
click at [650, 425] on button "Login" at bounding box center [619, 433] width 137 height 35
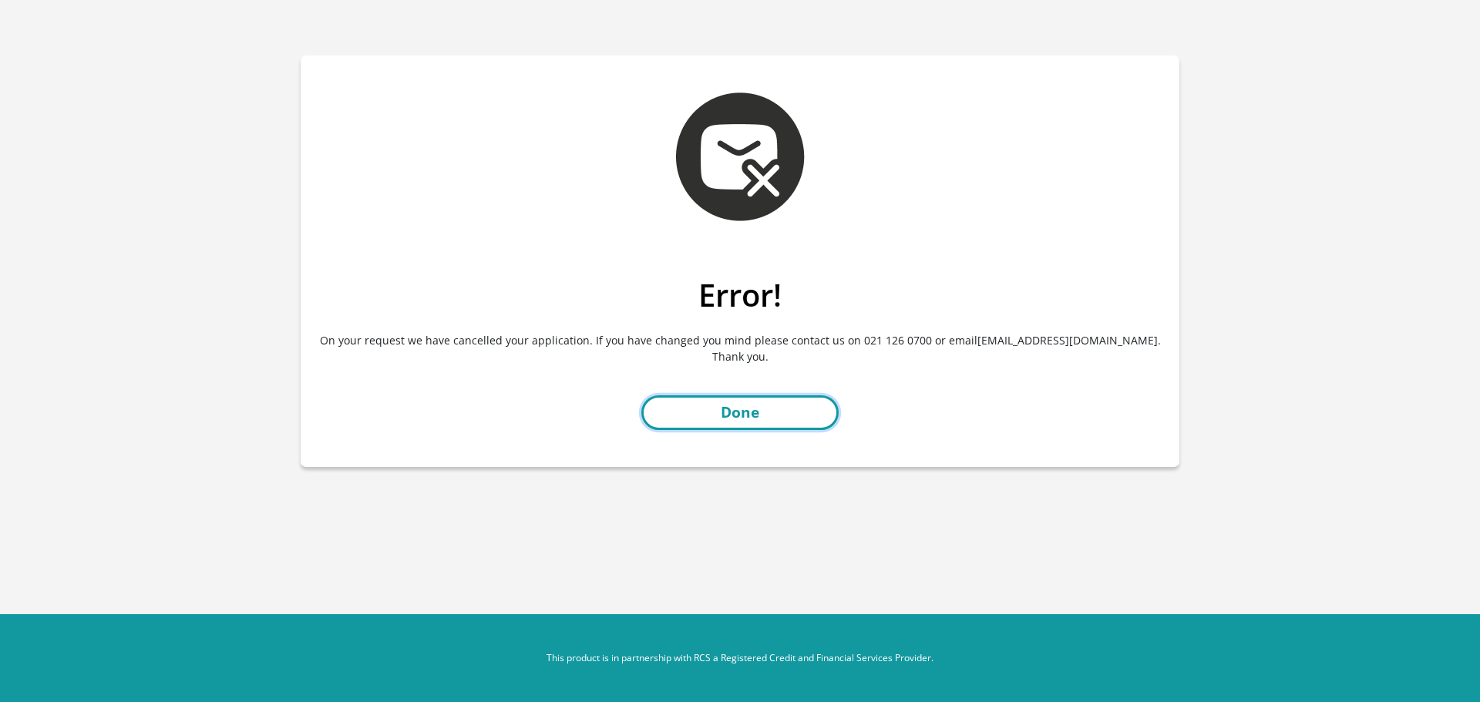
click at [694, 414] on link "Done" at bounding box center [739, 412] width 197 height 35
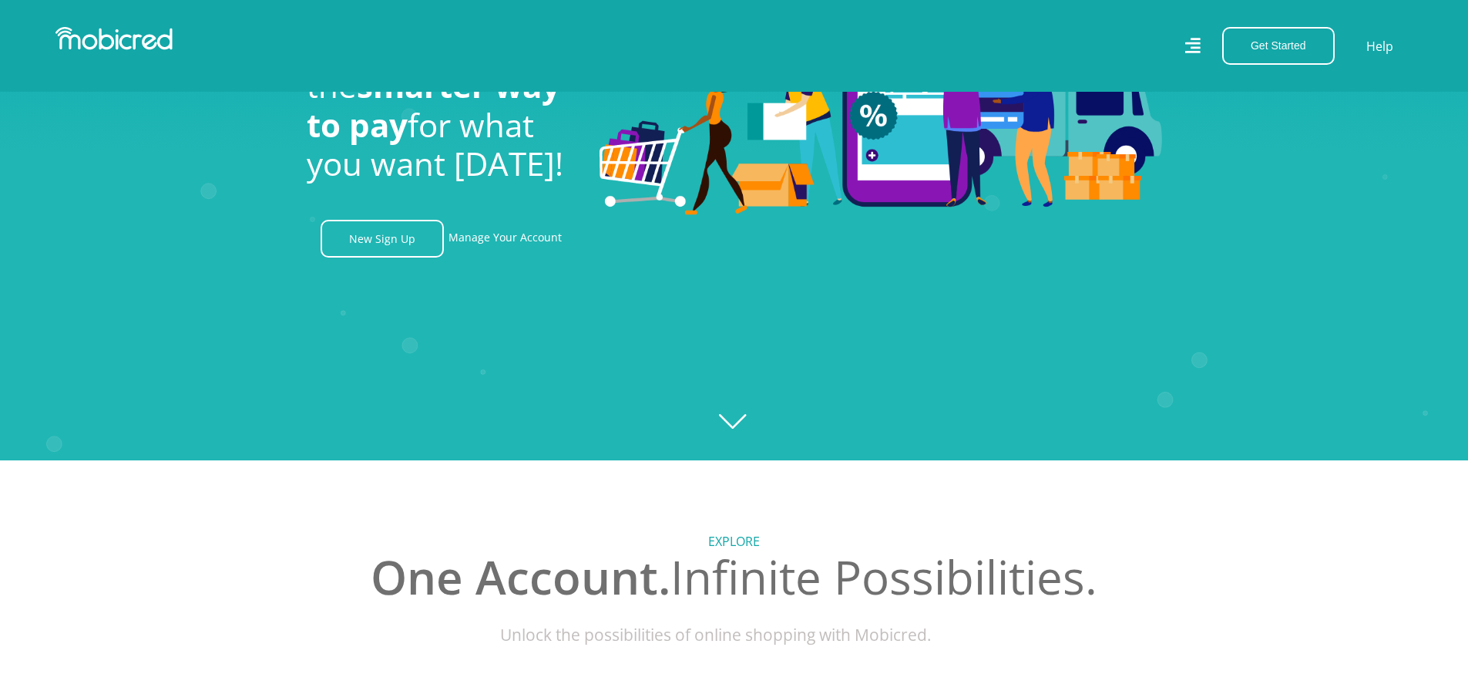
scroll to position [0, 2856]
click at [742, 416] on icon "Created with Raphaël 2.3.0" at bounding box center [734, 114] width 1468 height 691
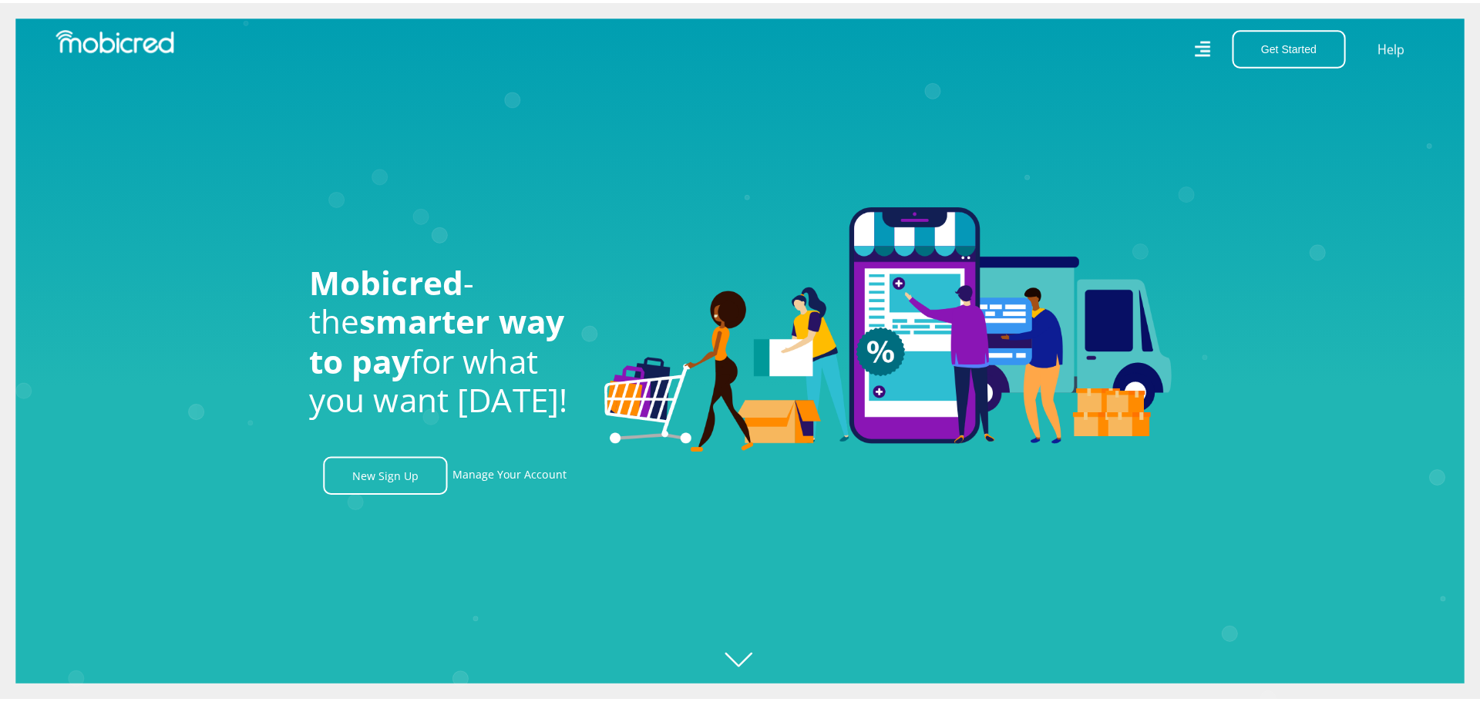
scroll to position [0, 3515]
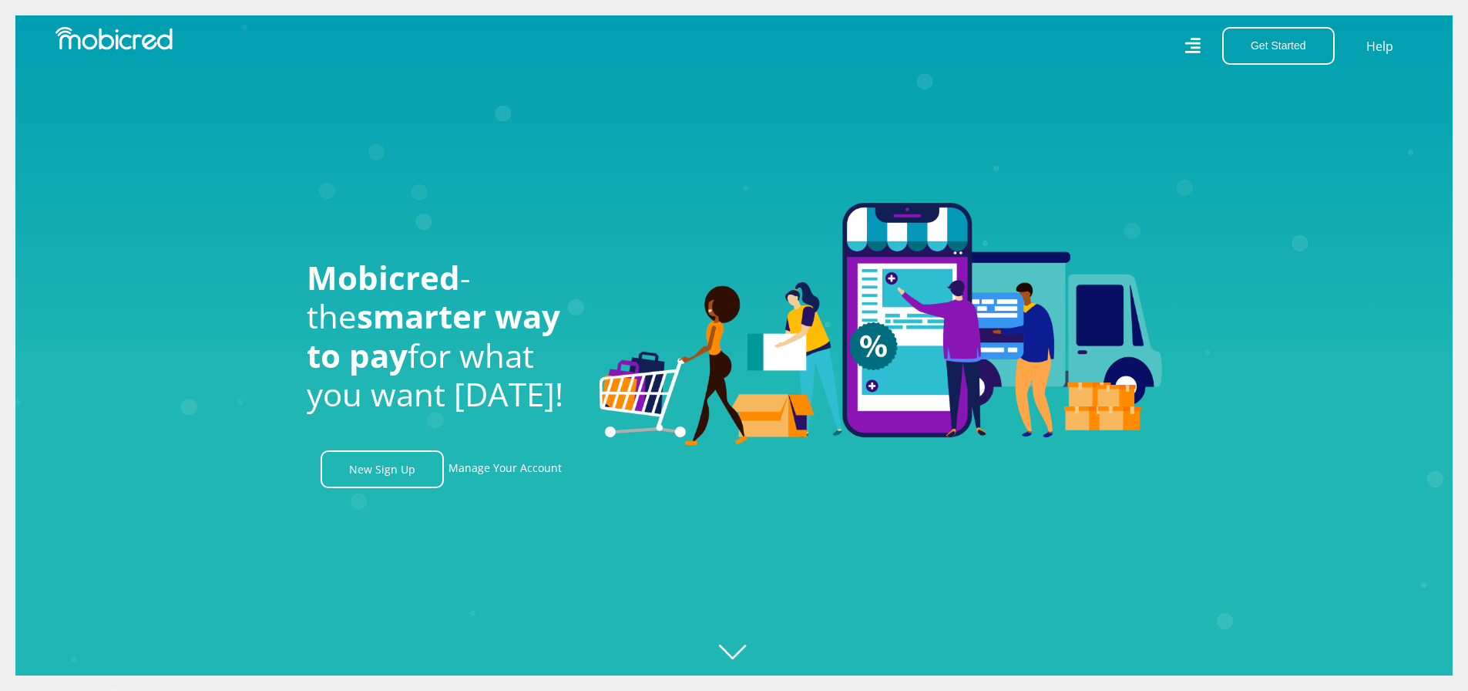
click at [1193, 42] on icon at bounding box center [1192, 45] width 15 height 15
